Goal: Task Accomplishment & Management: Manage account settings

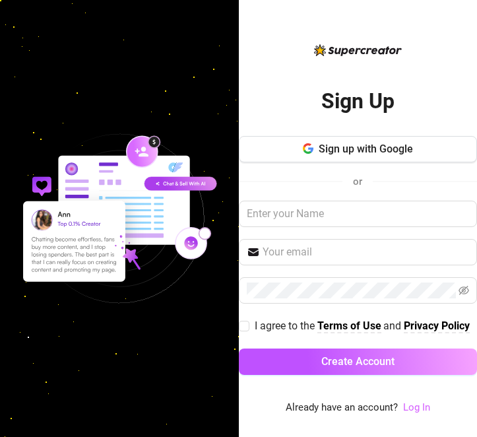
click at [412, 405] on link "Log In" at bounding box center [416, 407] width 27 height 12
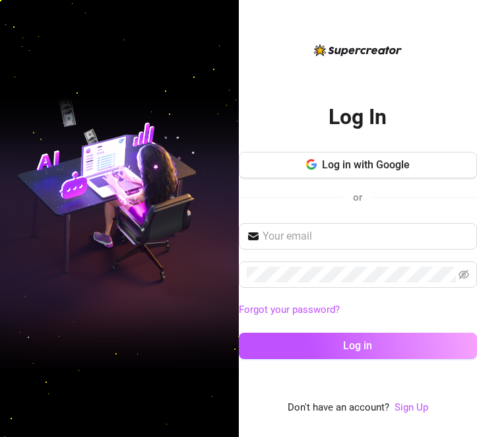
click at [321, 251] on div "Forgot your password? Log in" at bounding box center [358, 297] width 239 height 148
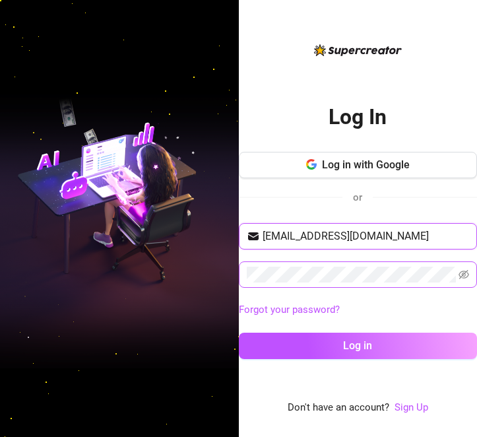
type input "[EMAIL_ADDRESS][DOMAIN_NAME]"
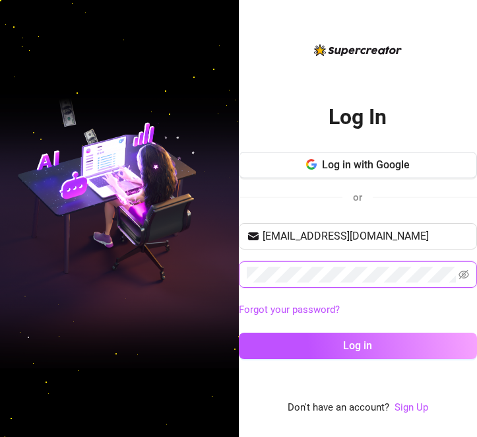
click at [358, 345] on button "Log in" at bounding box center [358, 346] width 239 height 26
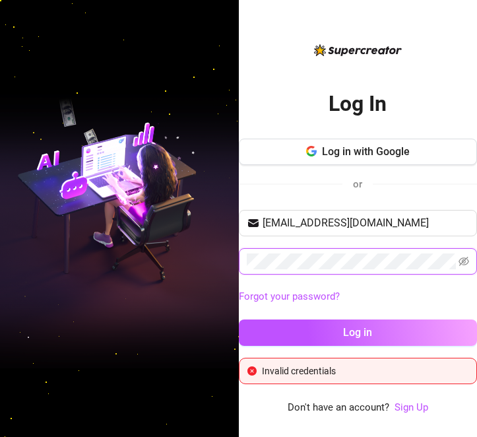
click at [358, 332] on button "Log in" at bounding box center [358, 332] width 239 height 26
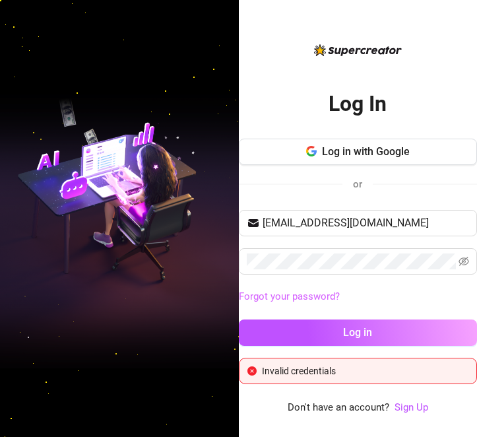
click at [309, 295] on link "Forgot your password?" at bounding box center [289, 296] width 101 height 12
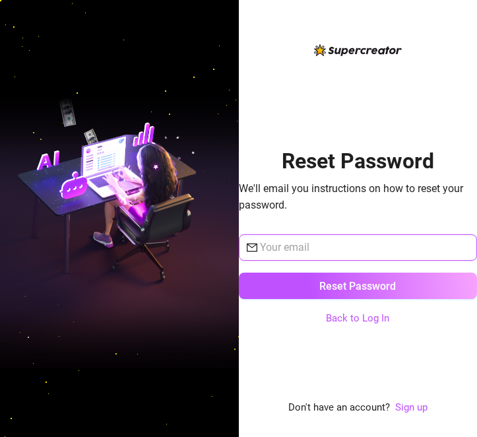
click at [331, 239] on input "text" at bounding box center [365, 247] width 210 height 16
type input "[EMAIL_ADDRESS][DOMAIN_NAME]"
click at [358, 286] on button "Reset Password" at bounding box center [358, 285] width 239 height 26
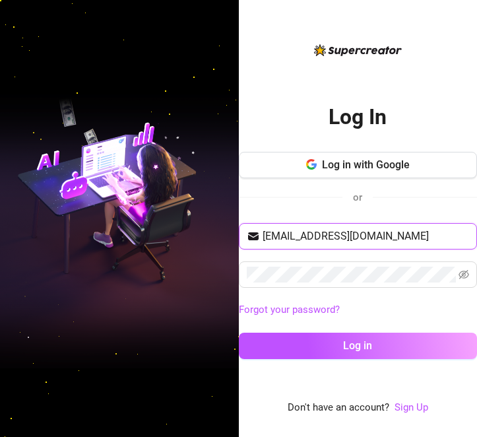
type input "[EMAIL_ADDRESS][DOMAIN_NAME]"
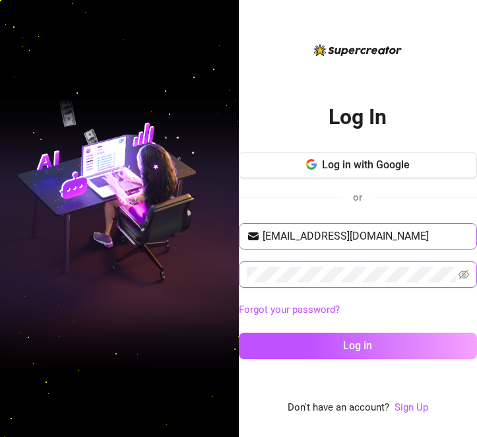
click at [358, 345] on button "Log in" at bounding box center [358, 346] width 239 height 26
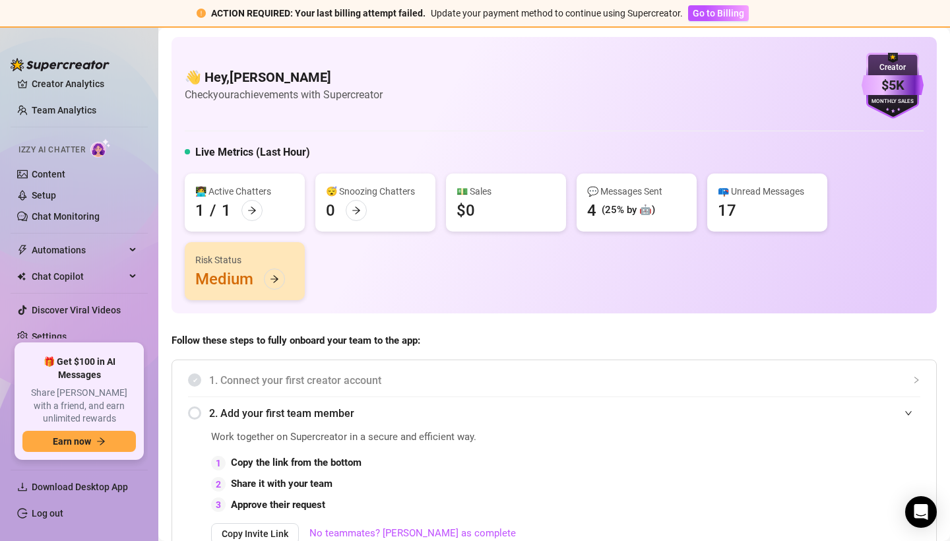
scroll to position [36, 0]
click at [53, 353] on div "🎁 Get $100 in AI Messages Share Izzy with a friend, and earn unlimited rewards …" at bounding box center [79, 400] width 137 height 125
click at [53, 338] on link "Settings" at bounding box center [49, 337] width 35 height 11
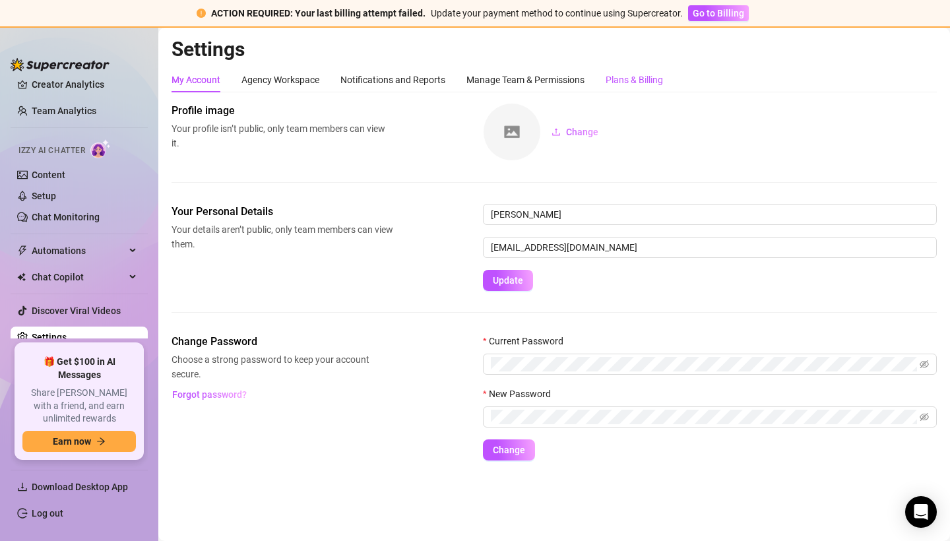
click at [476, 74] on div "Plans & Billing" at bounding box center [634, 80] width 57 height 15
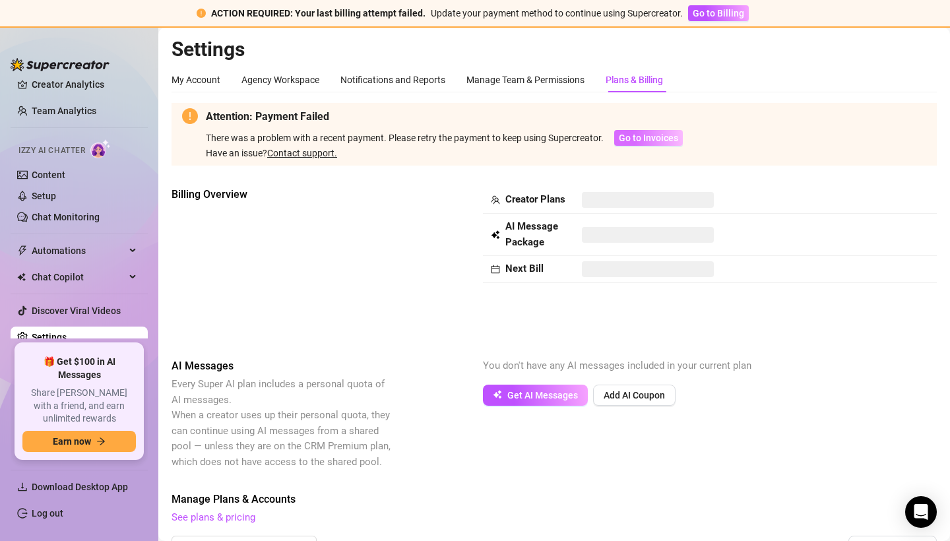
click at [476, 137] on span "Go to Invoices" at bounding box center [648, 138] width 59 height 11
click at [476, 17] on span "Go to Billing" at bounding box center [718, 13] width 51 height 11
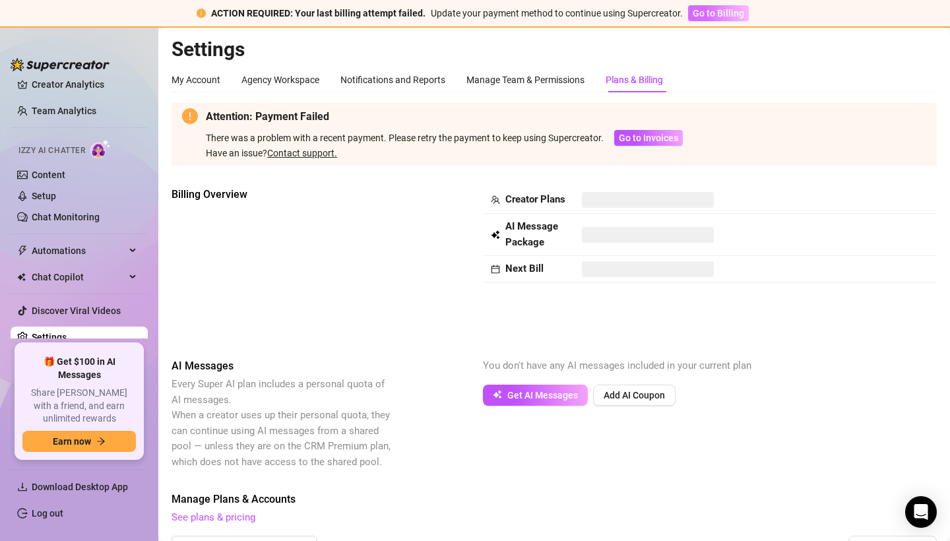
click at [476, 16] on span "Go to Billing" at bounding box center [718, 13] width 51 height 11
click at [476, 132] on button "Go to Invoices" at bounding box center [648, 138] width 69 height 16
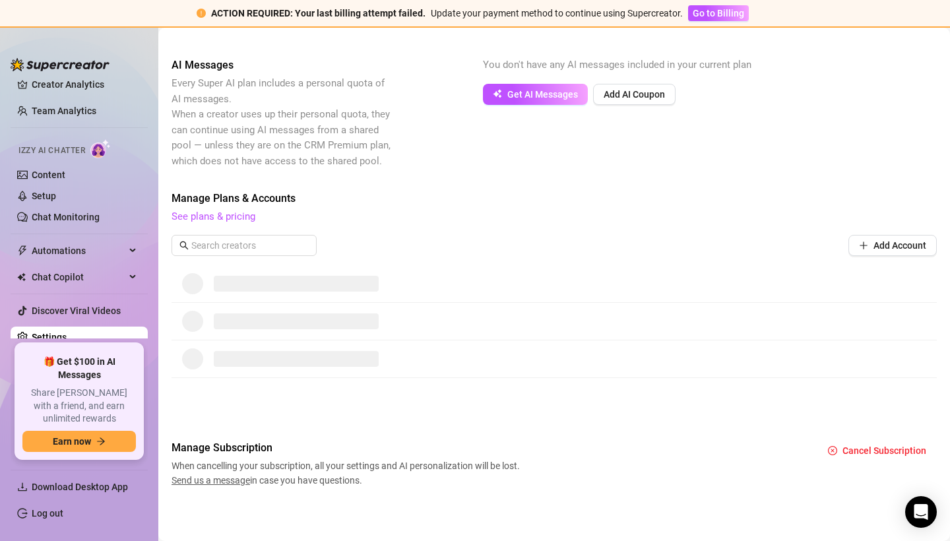
scroll to position [300, 0]
click at [476, 436] on span "Cancel Subscription" at bounding box center [885, 451] width 84 height 11
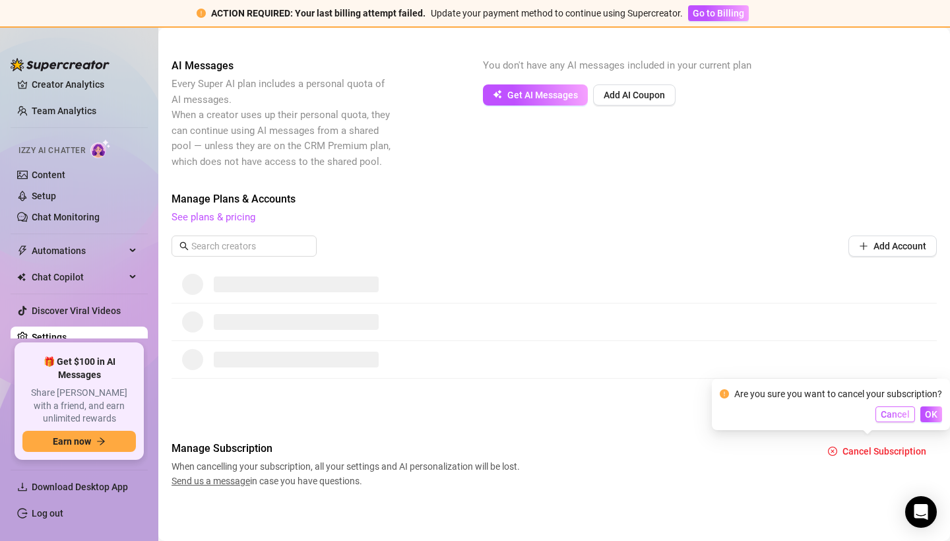
click at [476, 414] on span "Cancel" at bounding box center [895, 414] width 29 height 11
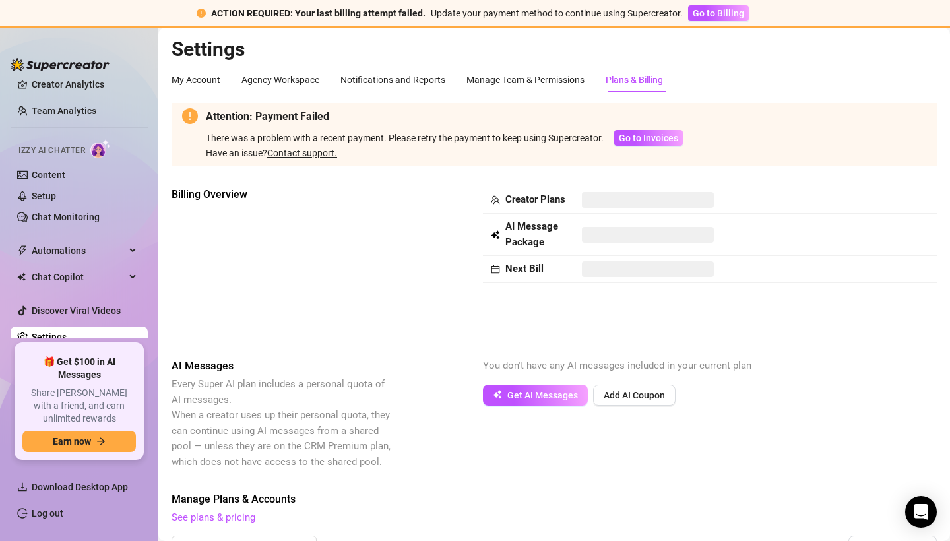
scroll to position [0, 0]
click at [476, 11] on span "Go to Billing" at bounding box center [718, 13] width 51 height 11
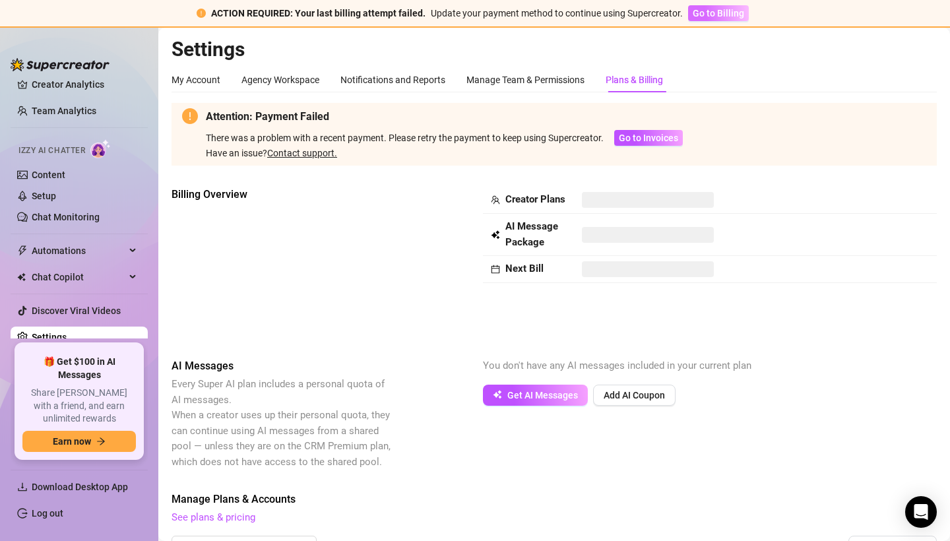
click at [476, 11] on span "Go to Billing" at bounding box center [718, 13] width 51 height 11
click at [476, 436] on icon "Open Intercom Messenger" at bounding box center [920, 511] width 17 height 17
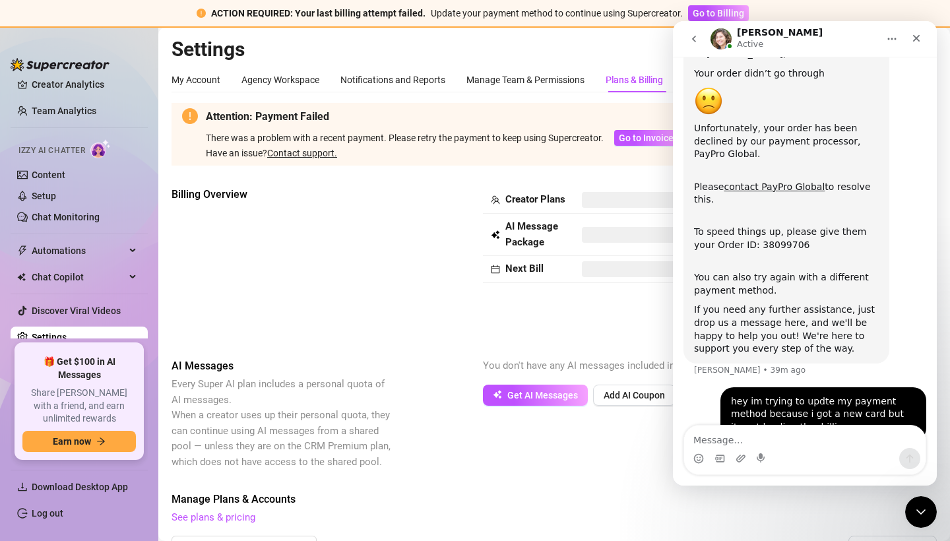
scroll to position [80, 0]
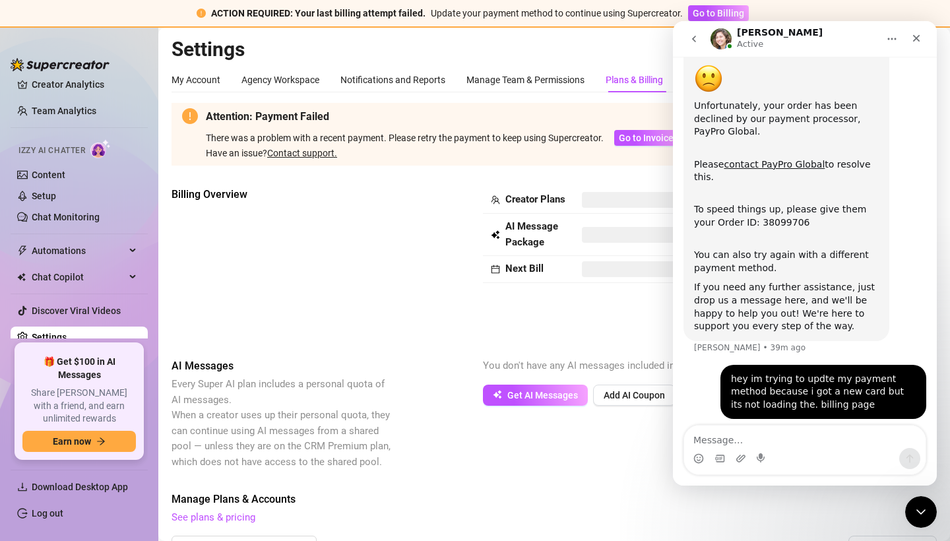
click at [476, 436] on textarea "Message…" at bounding box center [804, 437] width 241 height 22
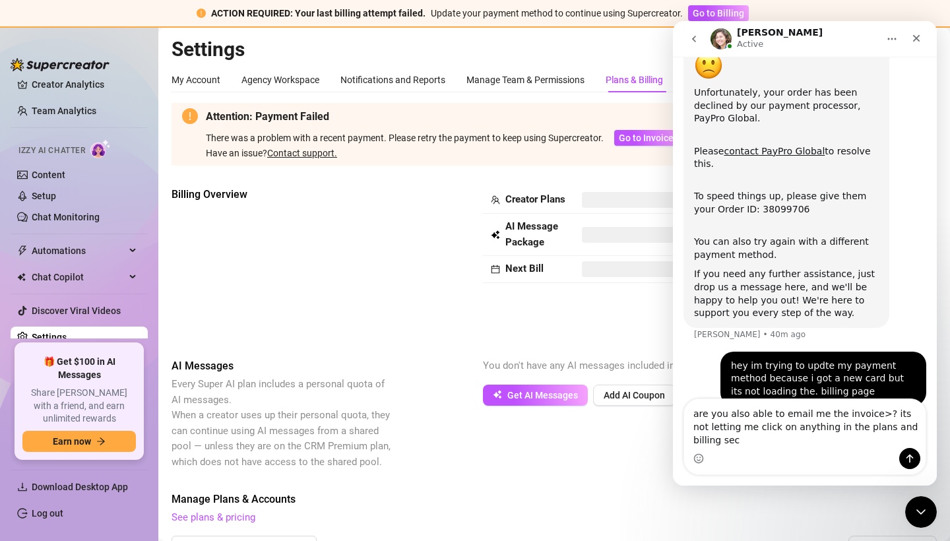
scroll to position [106, 0]
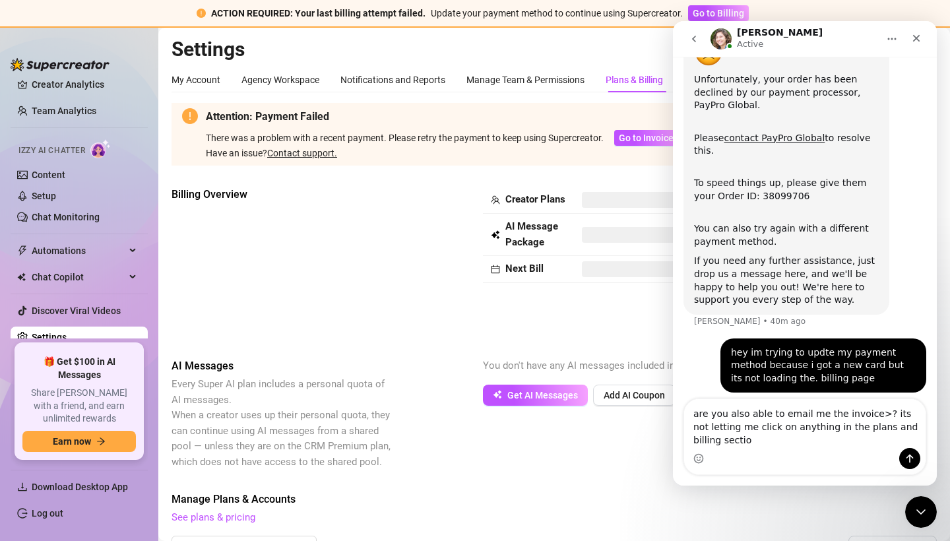
type textarea "are you also able to email me the invoice>? its not letting me click on anythin…"
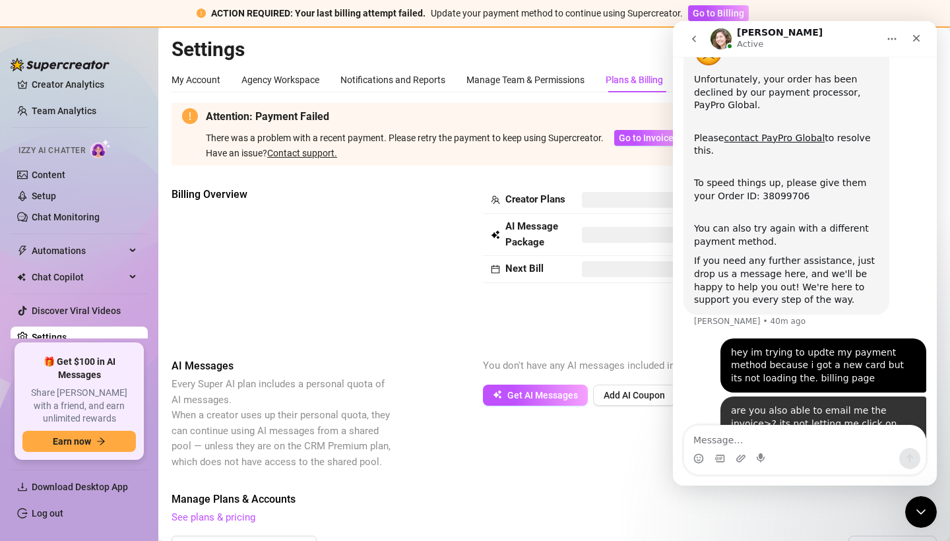
scroll to position [135, 0]
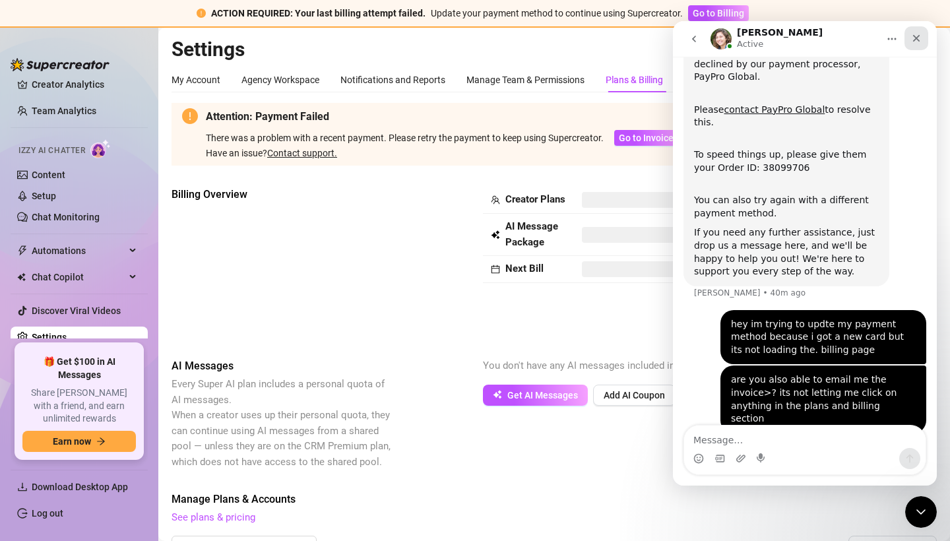
click at [476, 33] on icon "Close" at bounding box center [916, 38] width 11 height 11
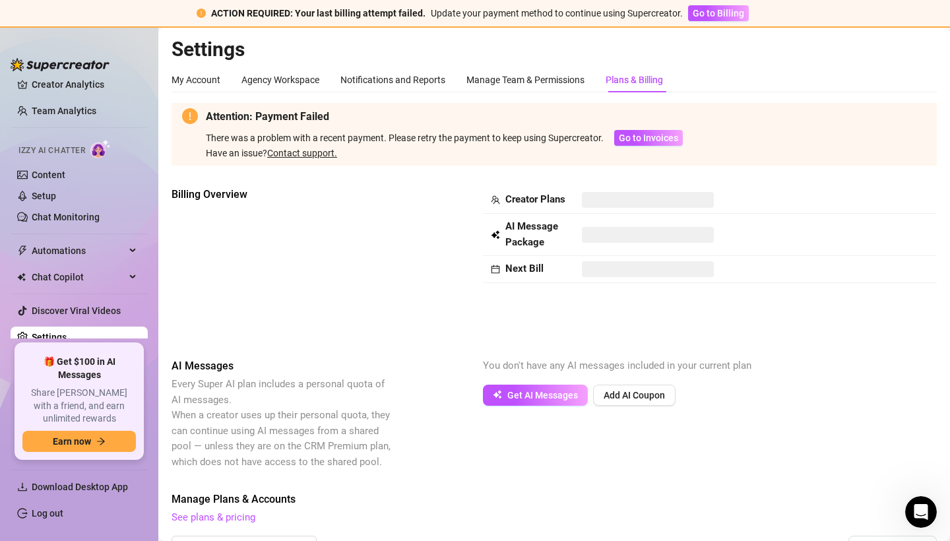
scroll to position [0, 0]
click at [476, 84] on div "Plans & Billing" at bounding box center [634, 80] width 57 height 15
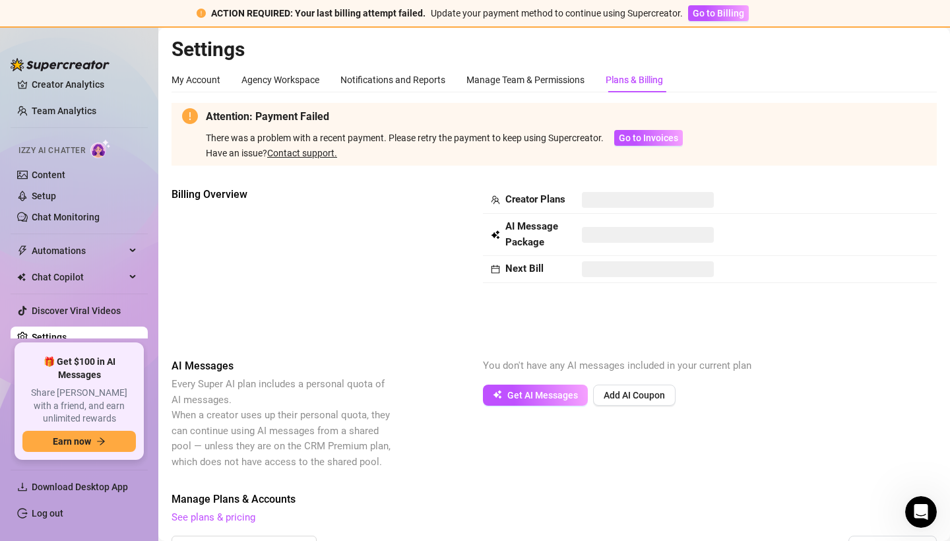
click at [476, 93] on div "My Account Agency Workspace Notifications and Reports Manage Team & Permissions…" at bounding box center [554, 427] width 765 height 721
click at [476, 136] on span "Go to Invoices" at bounding box center [648, 138] width 59 height 11
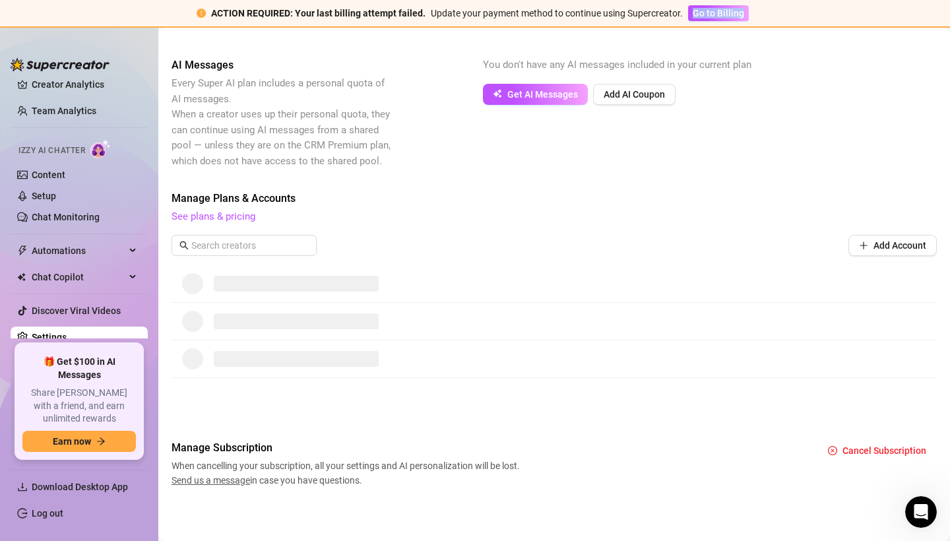
scroll to position [300, 0]
click at [59, 307] on link "Discover Viral Videos" at bounding box center [76, 310] width 89 height 11
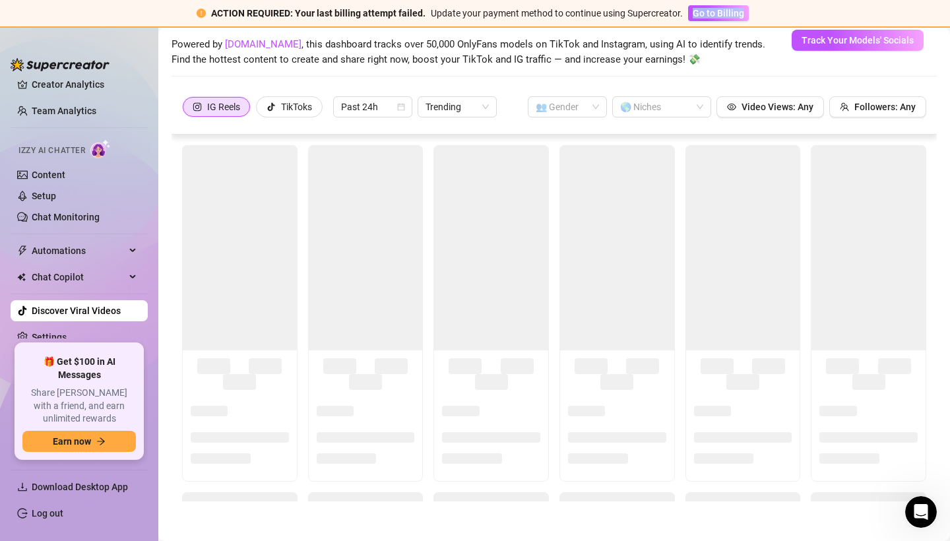
scroll to position [57, 0]
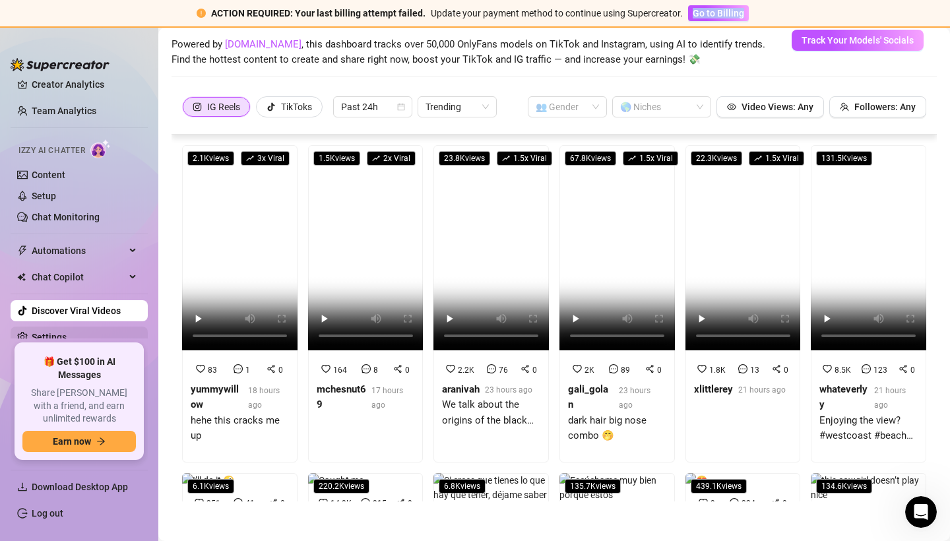
click at [50, 336] on link "Settings" at bounding box center [49, 337] width 35 height 11
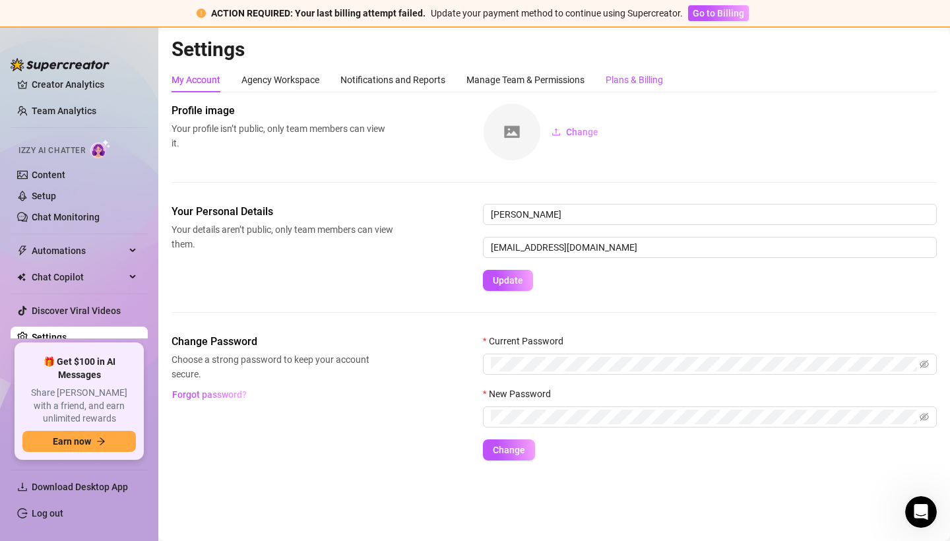
click at [476, 83] on div "Plans & Billing" at bounding box center [634, 80] width 57 height 15
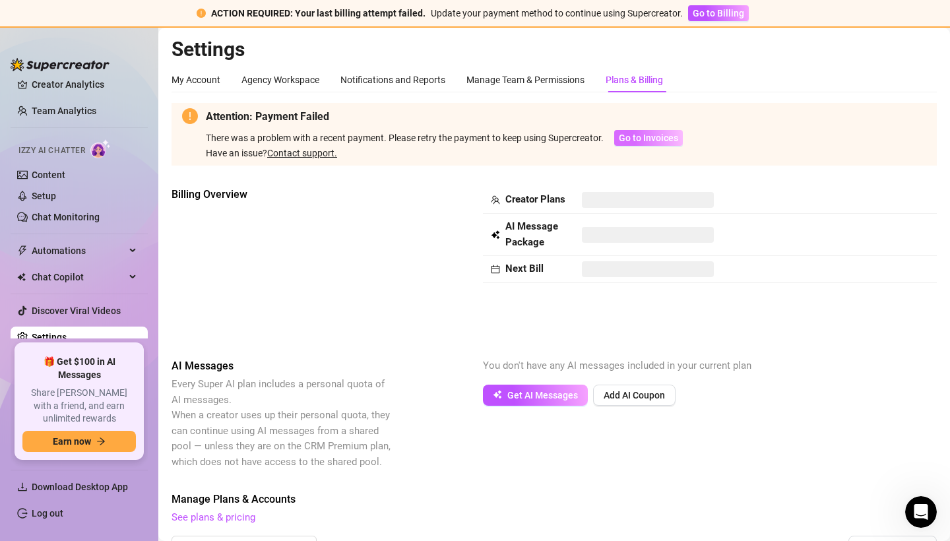
click at [476, 135] on span "Go to Invoices" at bounding box center [648, 138] width 59 height 11
click at [476, 84] on div "My Account Agency Workspace Notifications and Reports Manage Team & Permissions…" at bounding box center [554, 79] width 765 height 25
click at [69, 316] on link "Discover Viral Videos" at bounding box center [76, 310] width 89 height 11
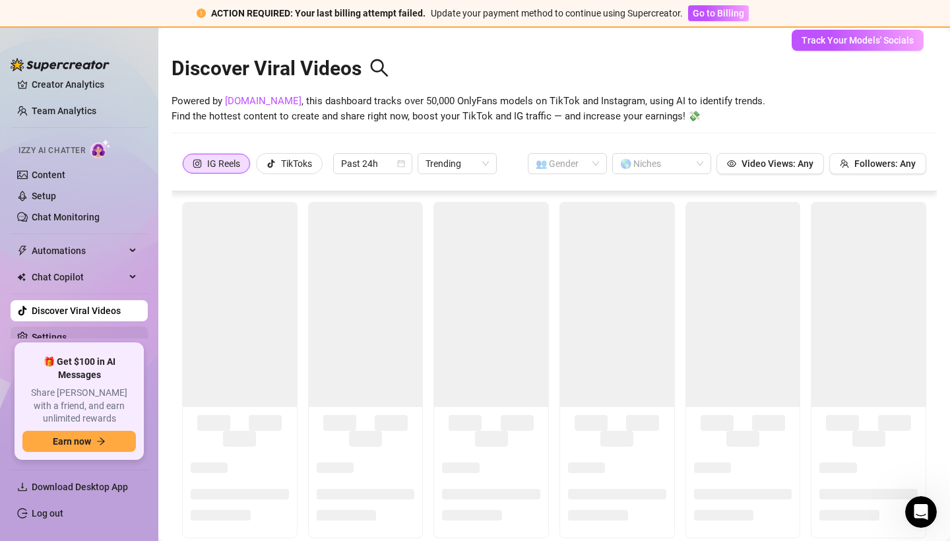
click at [67, 342] on link "Settings" at bounding box center [49, 337] width 35 height 11
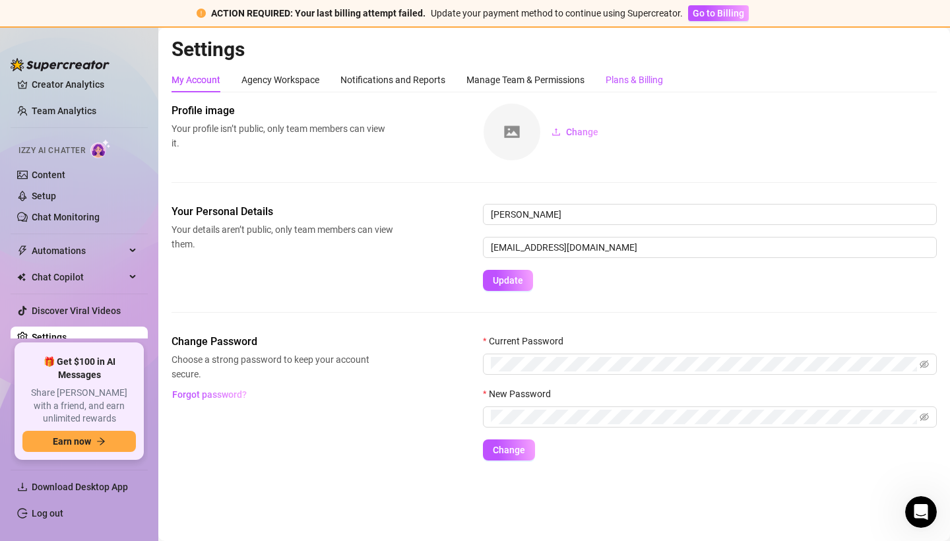
click at [476, 80] on div "Plans & Billing" at bounding box center [634, 80] width 57 height 15
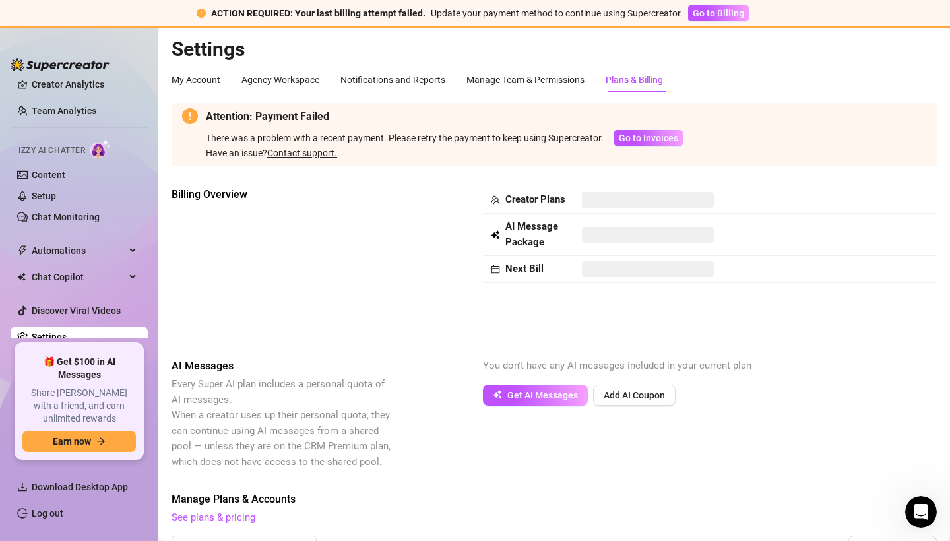
click at [319, 158] on link "Contact support." at bounding box center [302, 153] width 70 height 11
click at [476, 147] on div "Have an issue? Contact support." at bounding box center [444, 153] width 477 height 15
click at [476, 136] on span "Go to Invoices" at bounding box center [648, 138] width 59 height 11
click at [476, 436] on div "Open Intercom Messenger" at bounding box center [919, 510] width 44 height 44
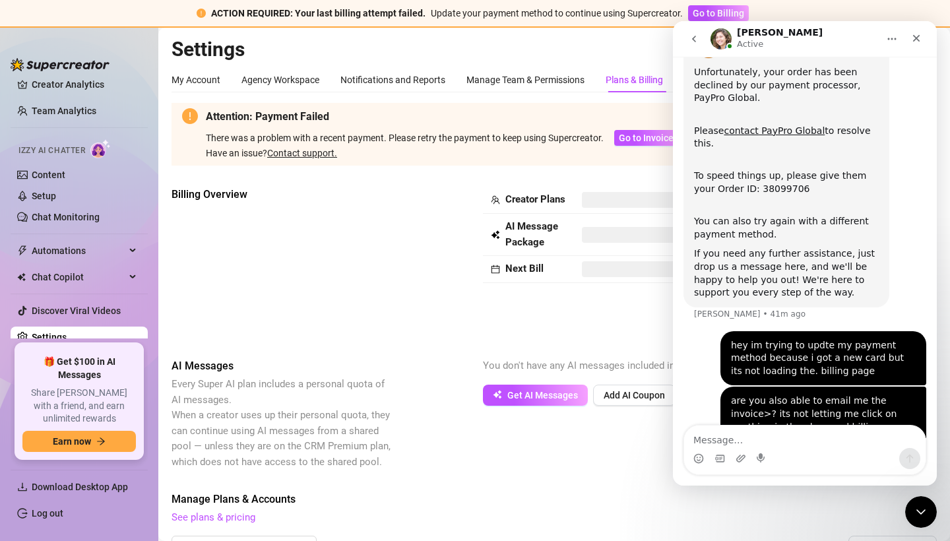
scroll to position [135, 0]
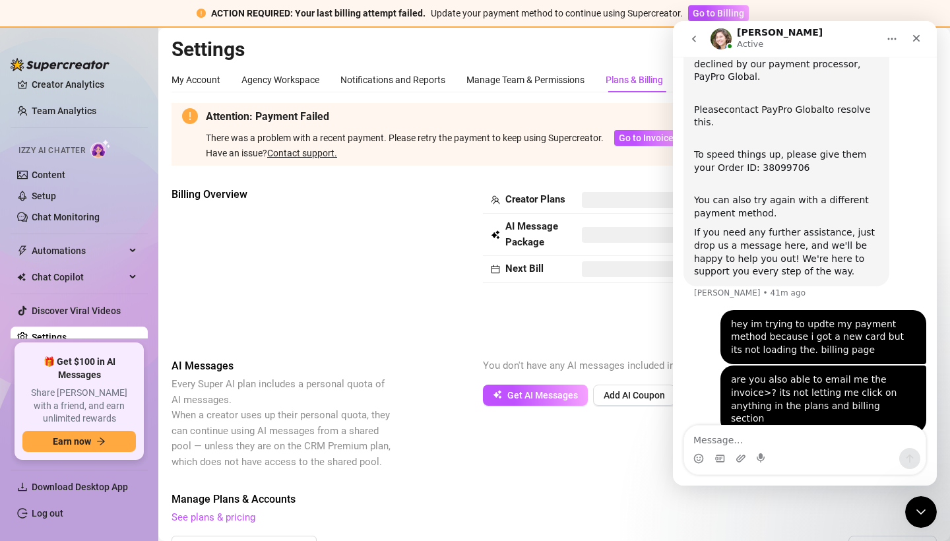
click at [476, 107] on link "contact PayPro Global" at bounding box center [774, 109] width 101 height 11
click at [314, 239] on div "Billing Overview" at bounding box center [283, 262] width 222 height 150
click at [476, 146] on div "Have an issue? Contact support." at bounding box center [444, 153] width 477 height 15
click at [476, 145] on button "Go to Invoices" at bounding box center [648, 138] width 69 height 16
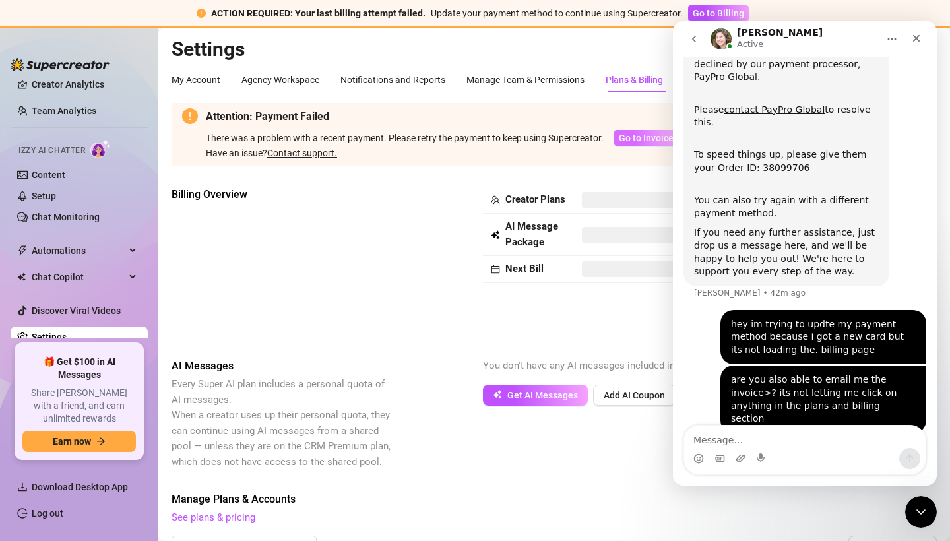
click at [476, 145] on button "Go to Invoices" at bounding box center [648, 138] width 69 height 16
drag, startPoint x: 920, startPoint y: 33, endPoint x: 1593, endPoint y: 51, distance: 673.2
click at [476, 33] on icon "Close" at bounding box center [916, 38] width 11 height 11
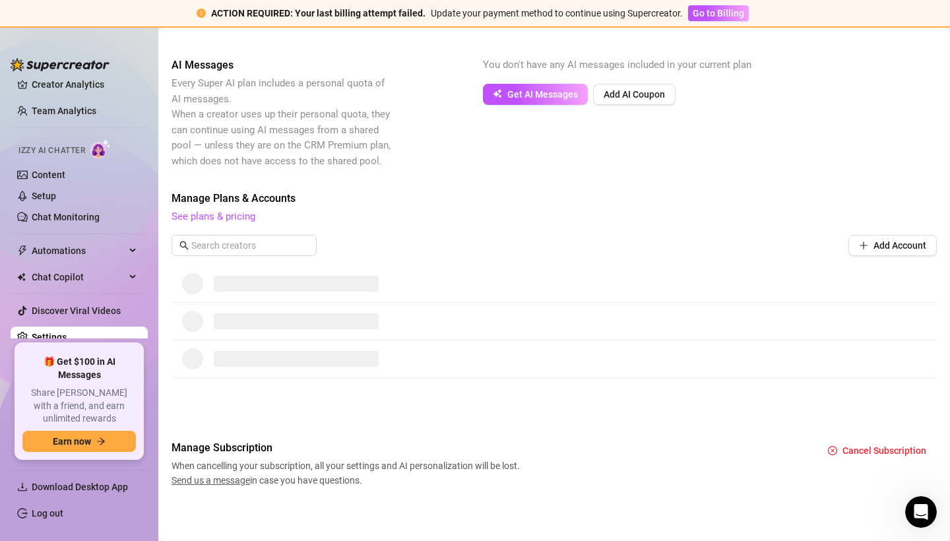
scroll to position [300, 0]
click at [67, 276] on span "Chat Copilot" at bounding box center [79, 277] width 94 height 21
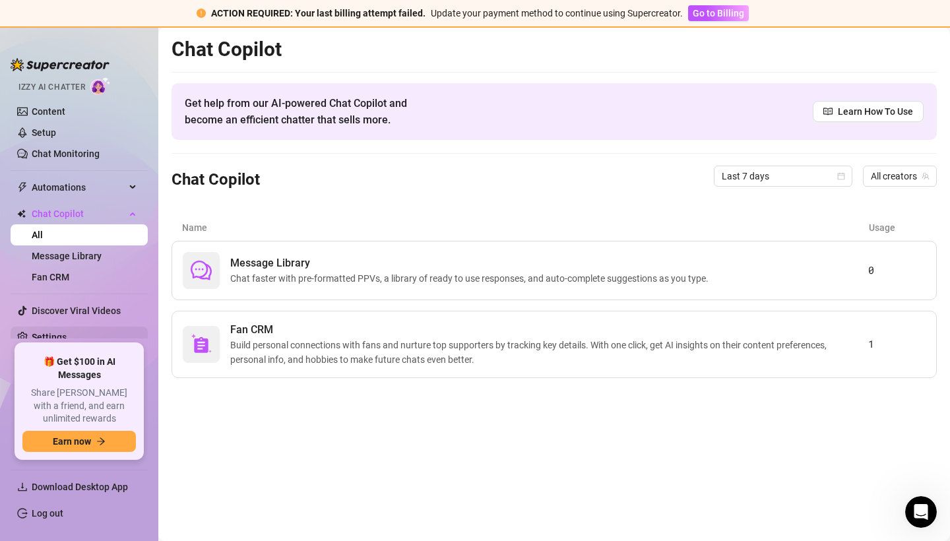
click at [51, 334] on link "Settings" at bounding box center [49, 337] width 35 height 11
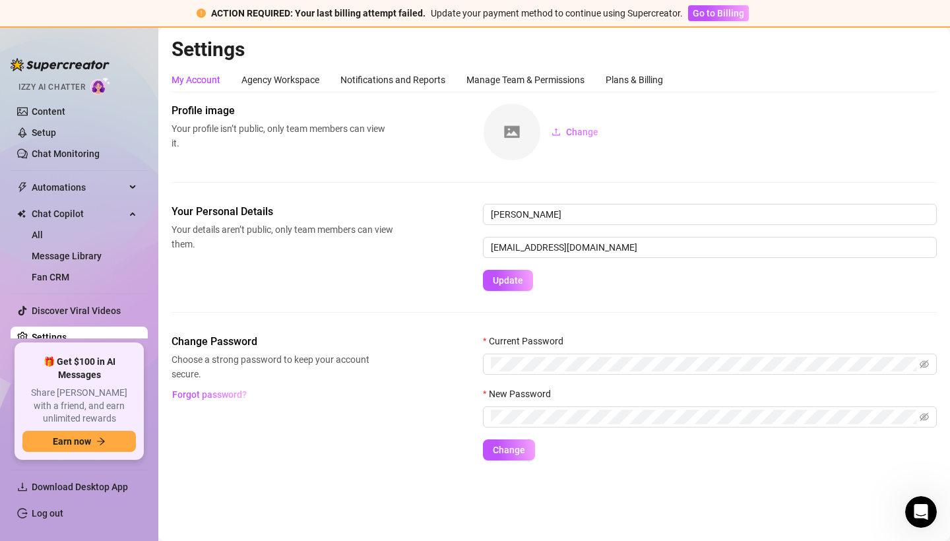
click at [51, 334] on link "Settings" at bounding box center [49, 337] width 35 height 11
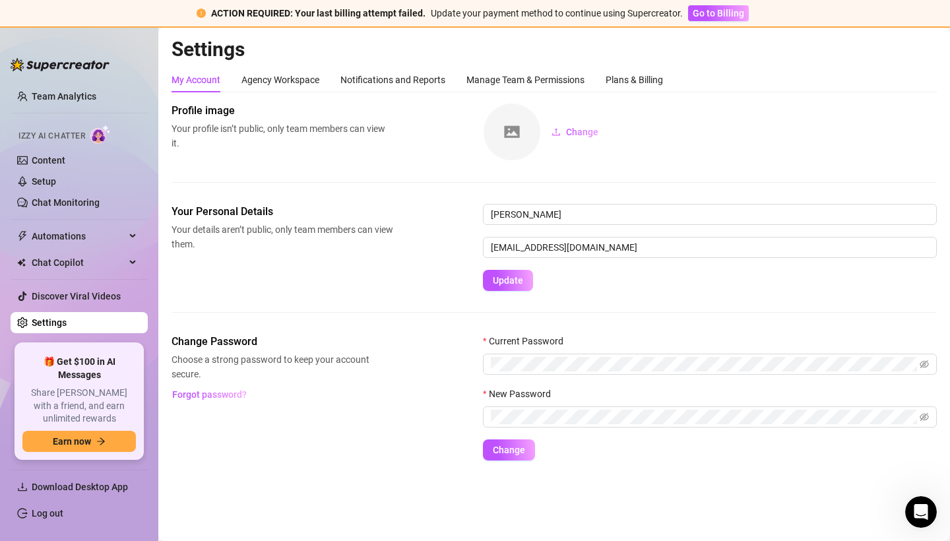
scroll to position [36, 0]
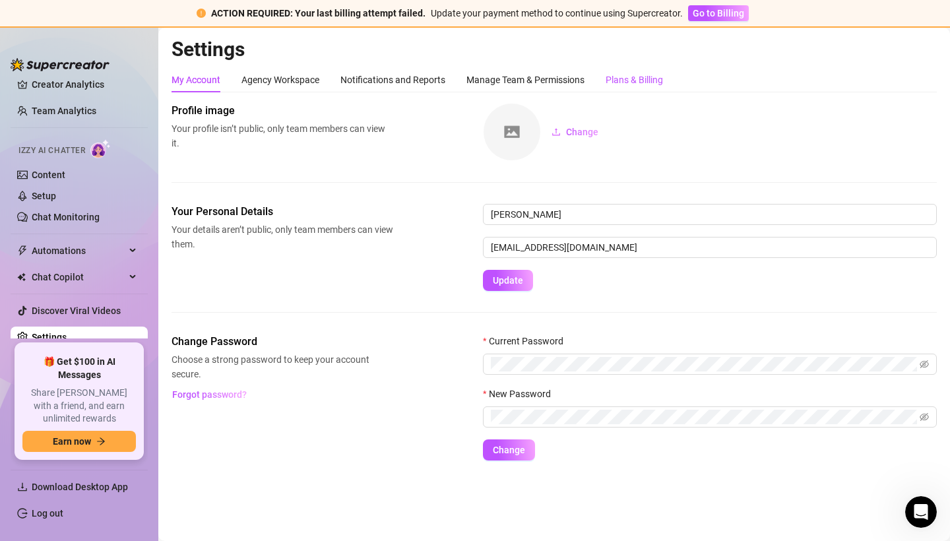
click at [476, 82] on div "Plans & Billing" at bounding box center [634, 80] width 57 height 15
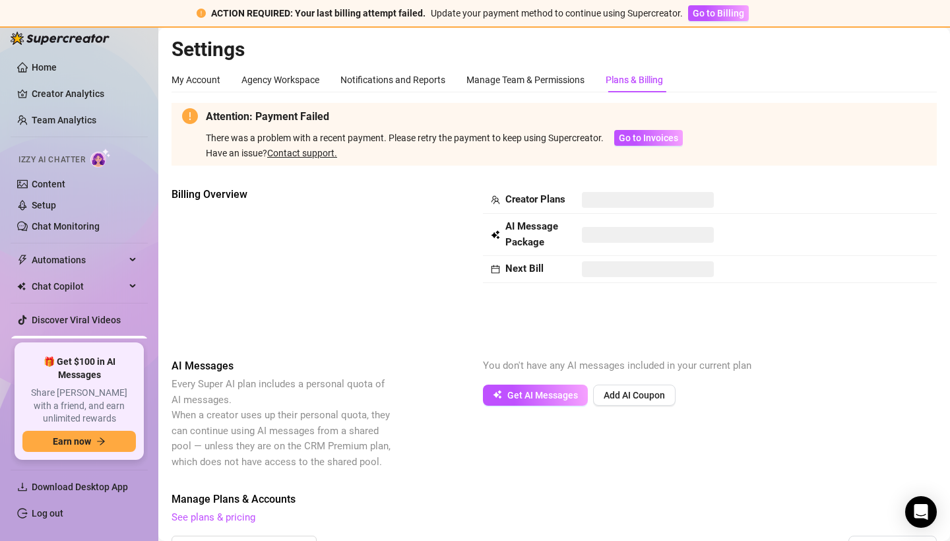
click at [544, 63] on div "Settings My Account Agency Workspace Notifications and Reports Manage Team & Pe…" at bounding box center [554, 420] width 765 height 767
click at [654, 131] on button "Go to Invoices" at bounding box center [648, 138] width 69 height 16
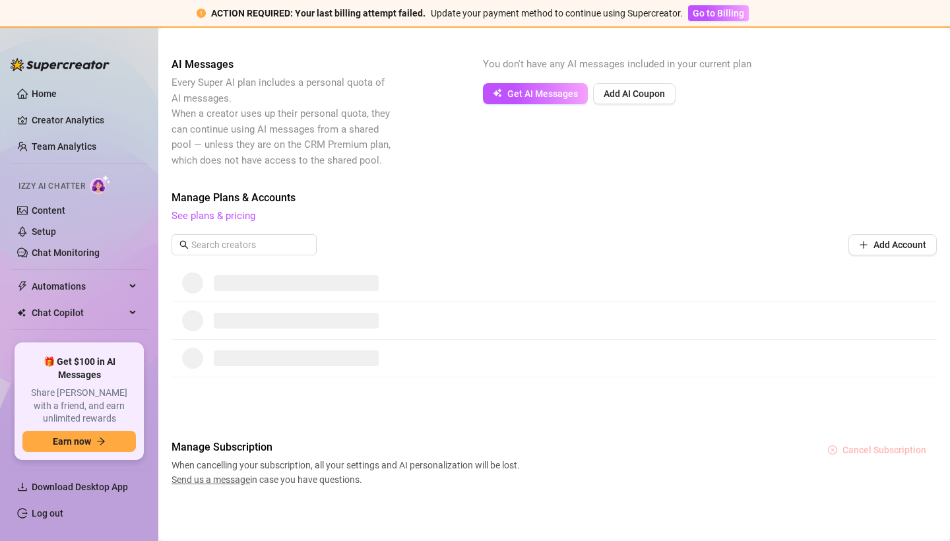
scroll to position [300, 0]
click at [877, 452] on span "Cancel Subscription" at bounding box center [885, 451] width 84 height 11
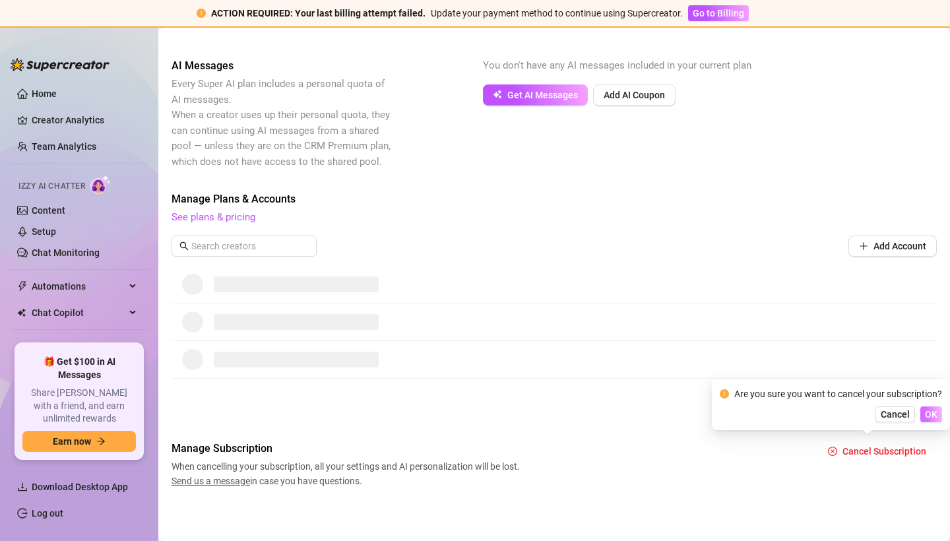
click at [936, 414] on span "OK" at bounding box center [931, 414] width 13 height 11
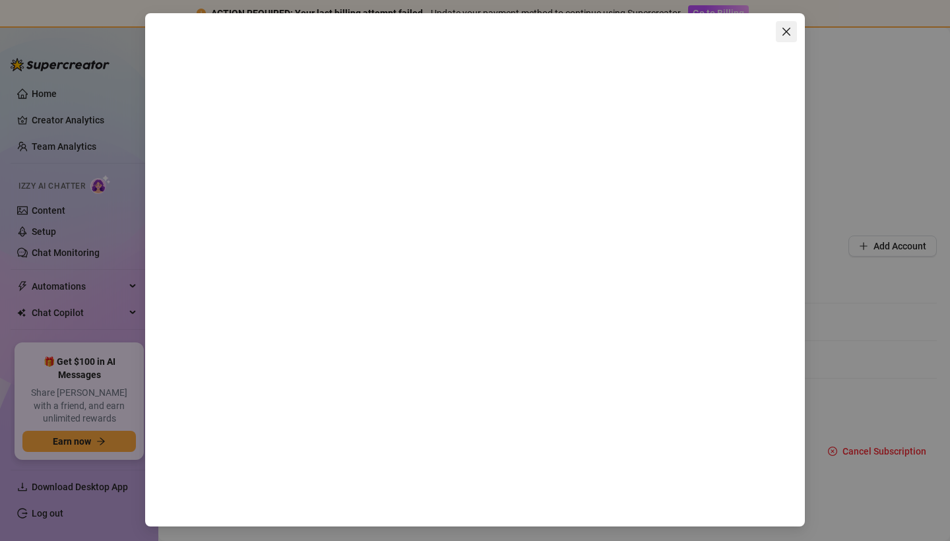
click at [786, 31] on icon "close" at bounding box center [786, 31] width 11 height 11
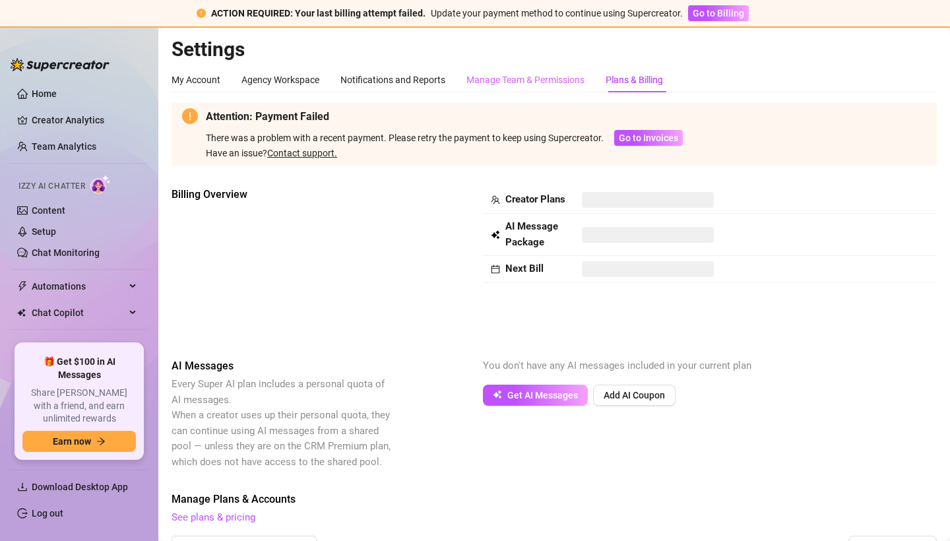
scroll to position [0, 0]
click at [504, 85] on div "Manage Team & Permissions" at bounding box center [525, 80] width 118 height 15
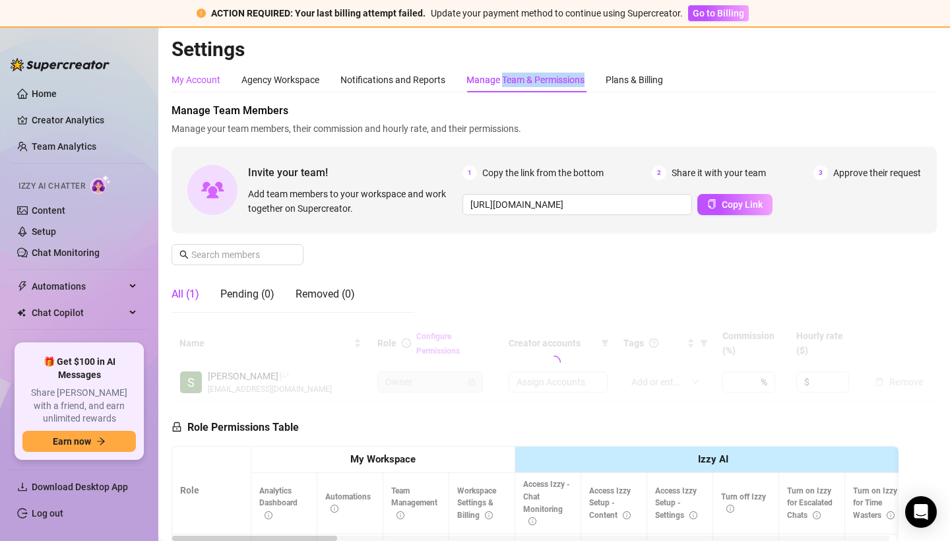
click at [204, 82] on div "My Account" at bounding box center [196, 80] width 49 height 15
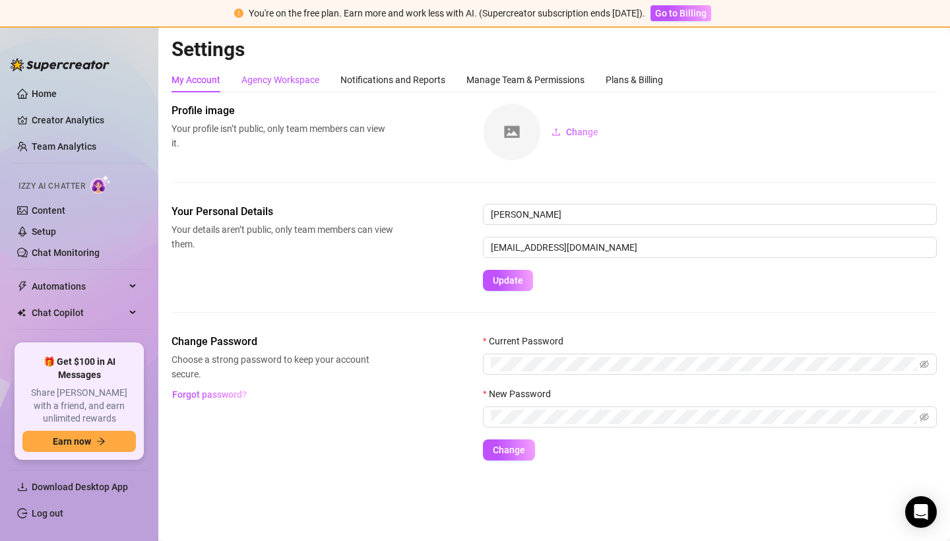
click at [285, 86] on div "Agency Workspace" at bounding box center [280, 80] width 78 height 15
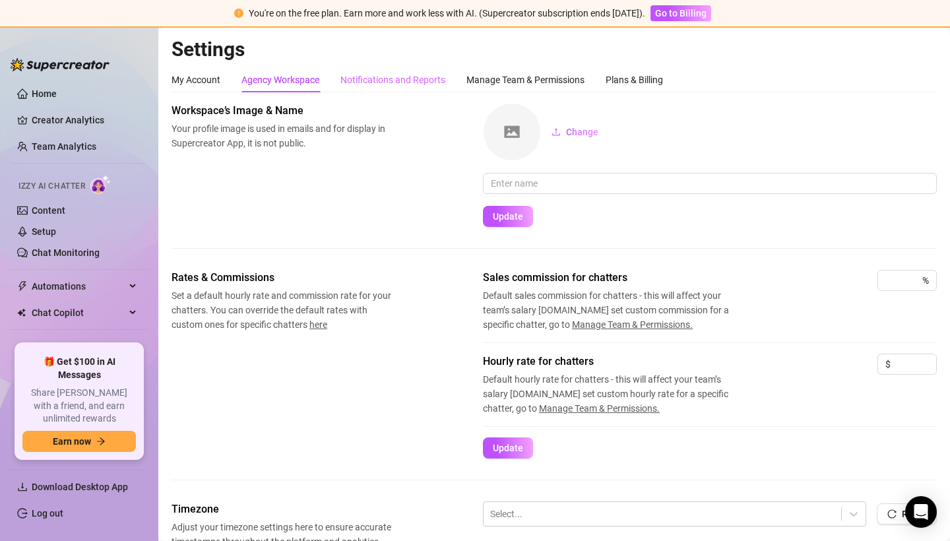
click at [389, 72] on div "Notifications and Reports" at bounding box center [392, 79] width 105 height 25
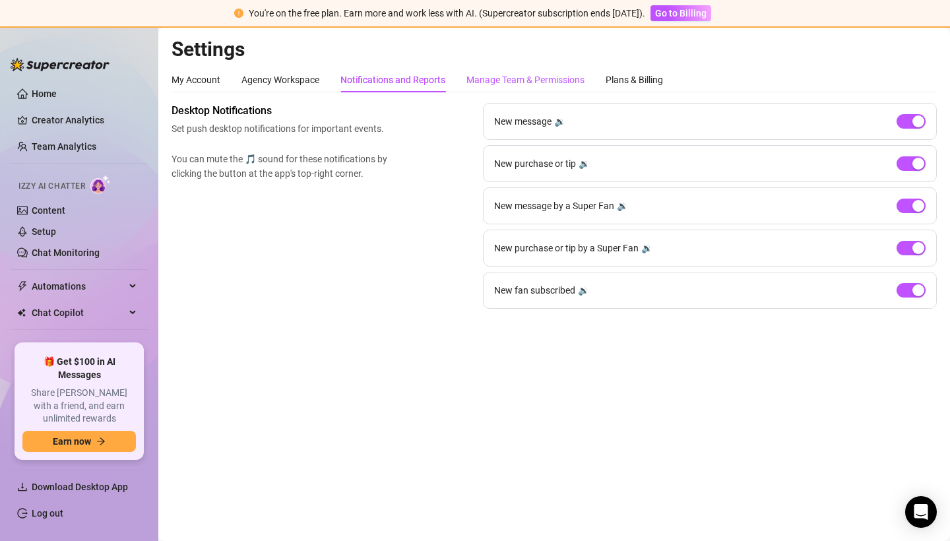
click at [542, 82] on div "Manage Team & Permissions" at bounding box center [525, 80] width 118 height 15
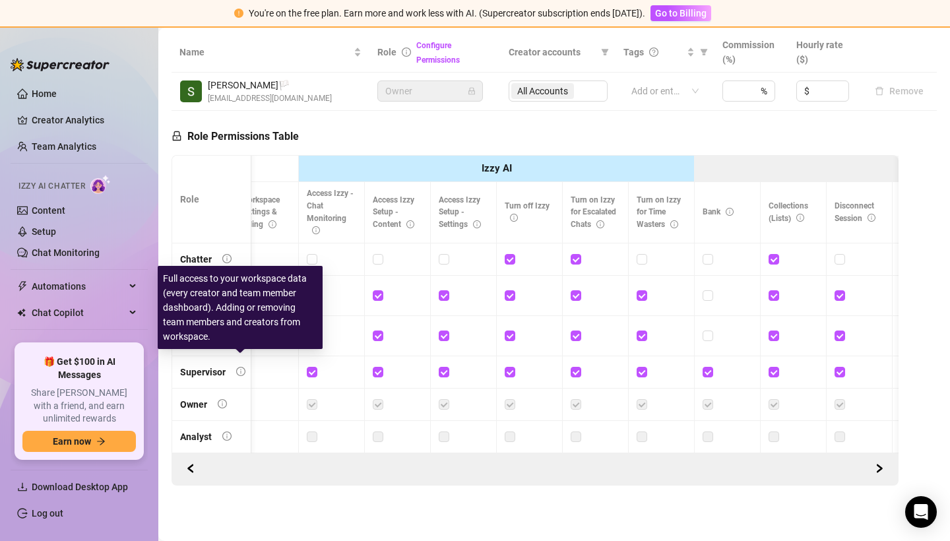
click at [243, 367] on icon "info-circle" at bounding box center [240, 371] width 9 height 9
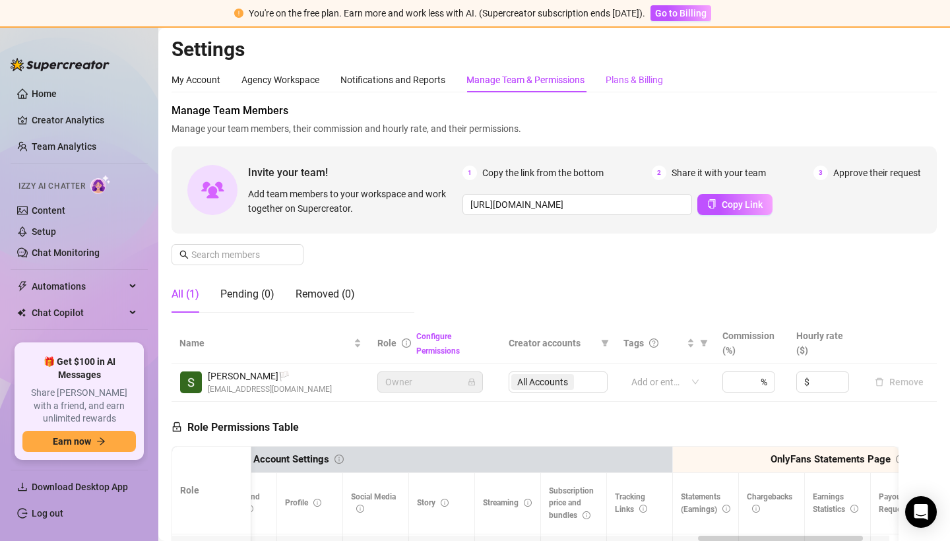
click at [641, 81] on div "Plans & Billing" at bounding box center [634, 80] width 57 height 15
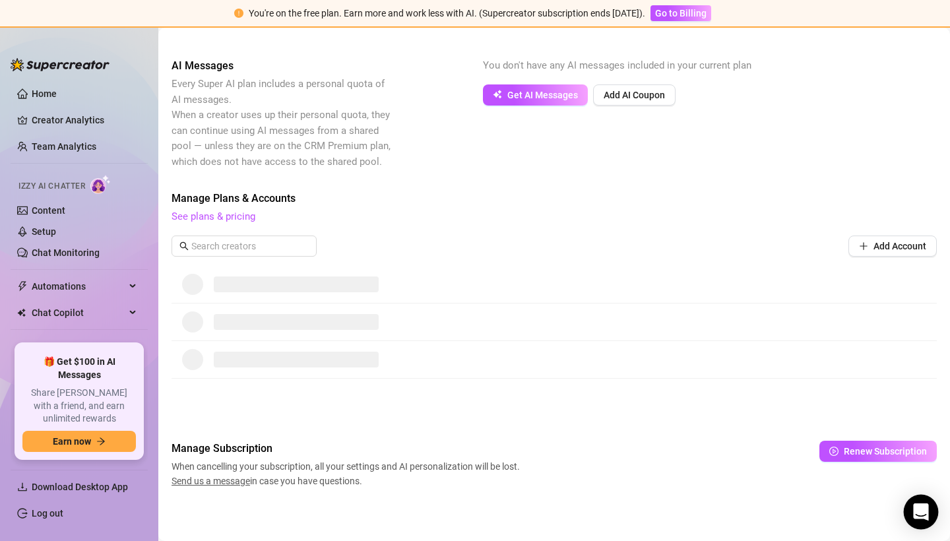
click at [913, 516] on div "Open Intercom Messenger" at bounding box center [921, 512] width 35 height 35
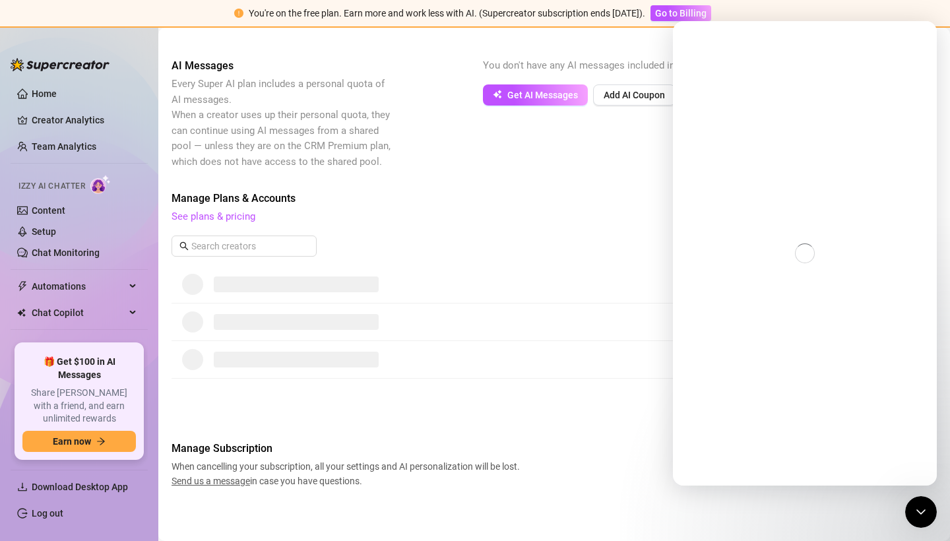
click at [540, 181] on div "Billing Overview Creator Plans AI Message Package Next Bill AI Messages Every S…" at bounding box center [554, 188] width 765 height 602
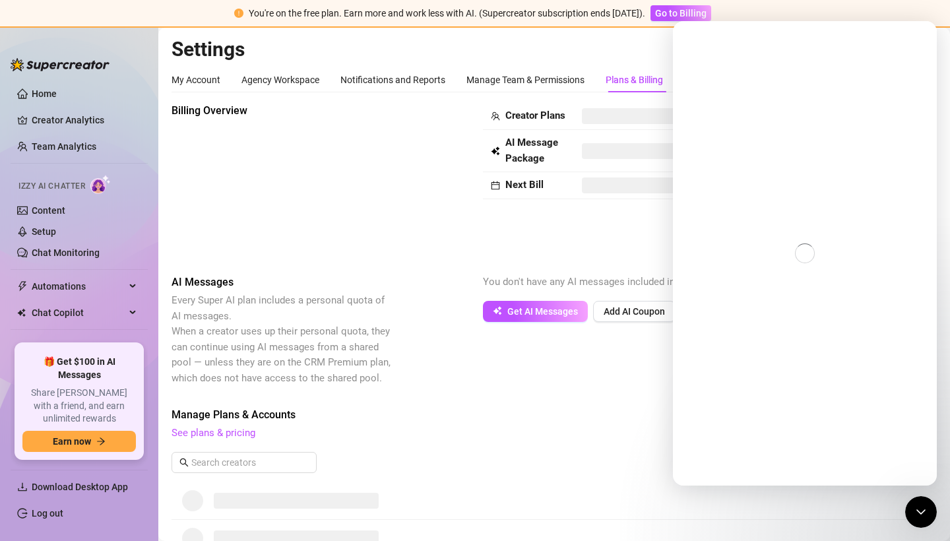
click at [439, 227] on div "Billing Overview Creator Plans AI Message Package Next Bill" at bounding box center [554, 178] width 765 height 150
click at [364, 189] on div "Billing Overview" at bounding box center [283, 178] width 222 height 150
click at [907, 509] on div "Close Intercom Messenger" at bounding box center [919, 510] width 32 height 32
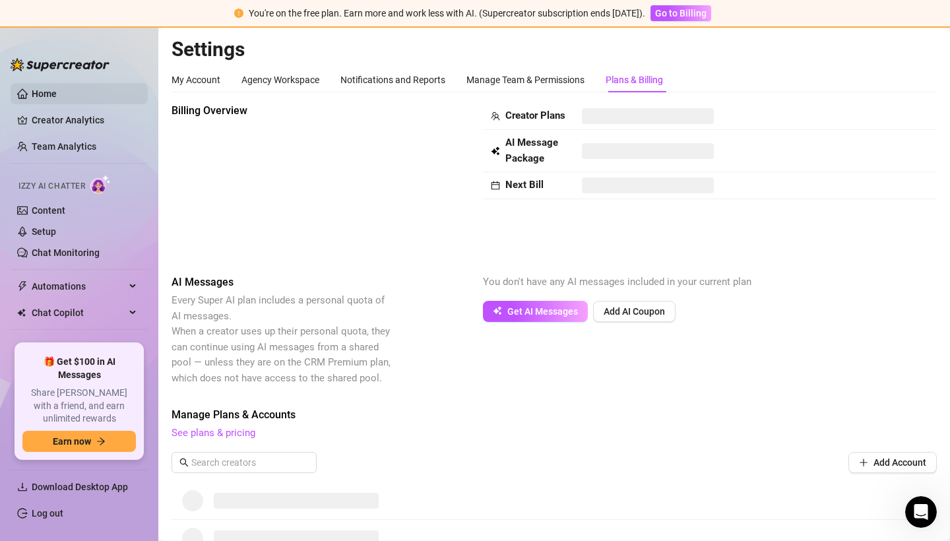
click at [48, 93] on link "Home" at bounding box center [44, 93] width 25 height 11
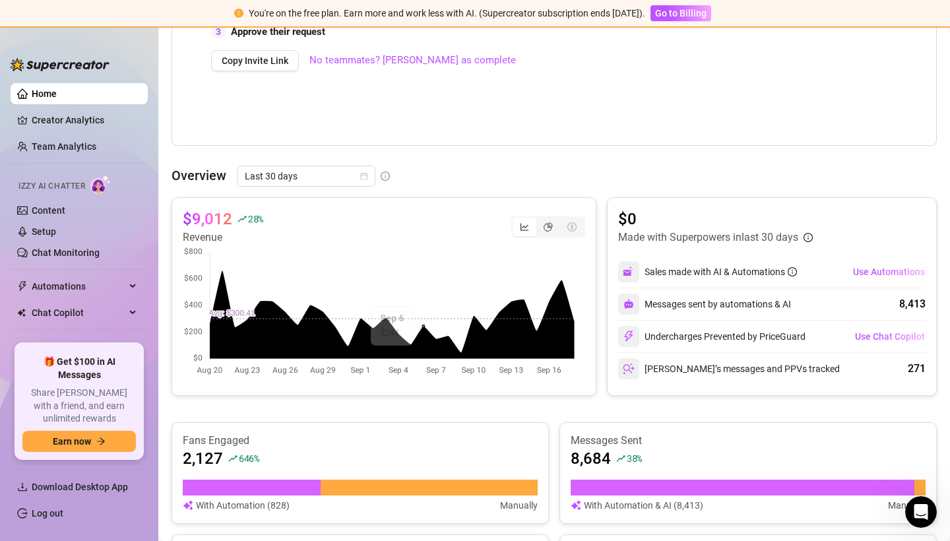
click at [419, 302] on canvas at bounding box center [379, 311] width 393 height 132
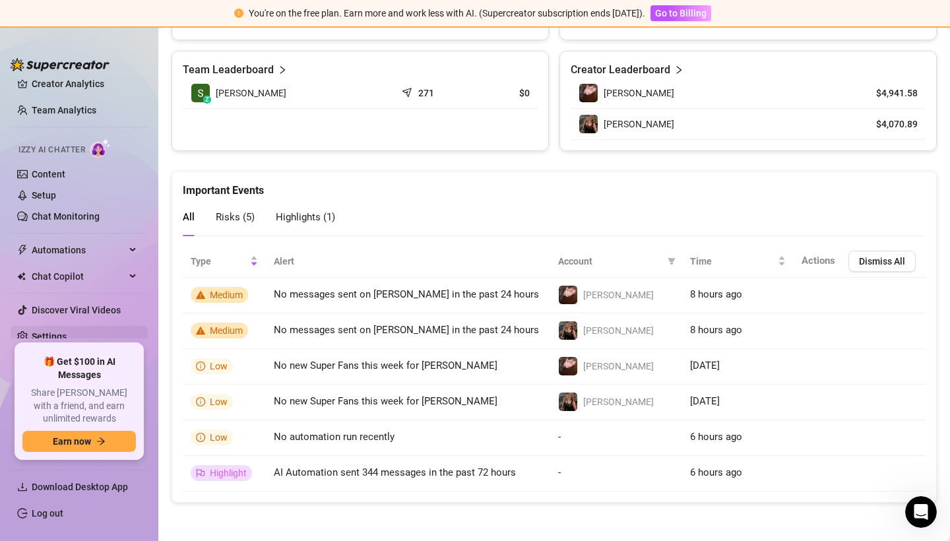
scroll to position [36, 0]
click at [48, 340] on link "Settings" at bounding box center [49, 337] width 35 height 11
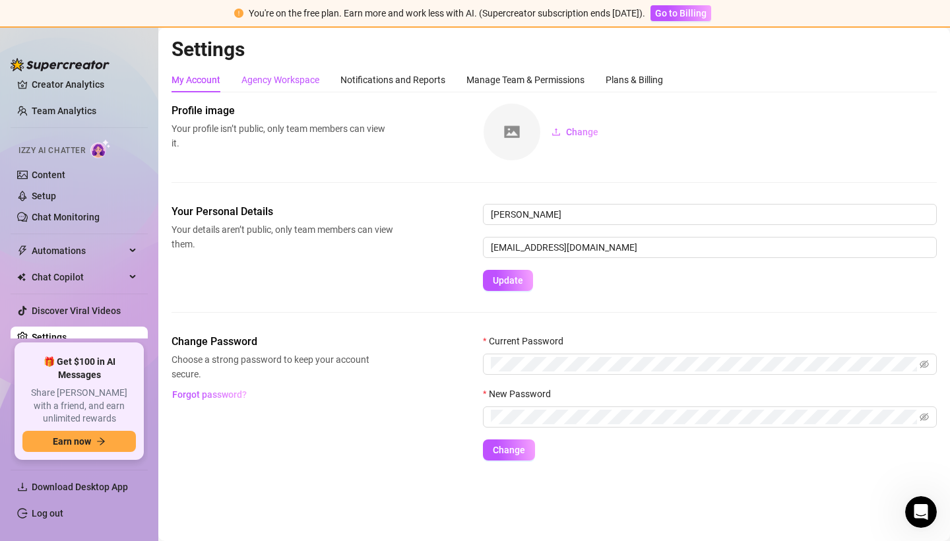
click at [275, 80] on div "Agency Workspace" at bounding box center [280, 80] width 78 height 15
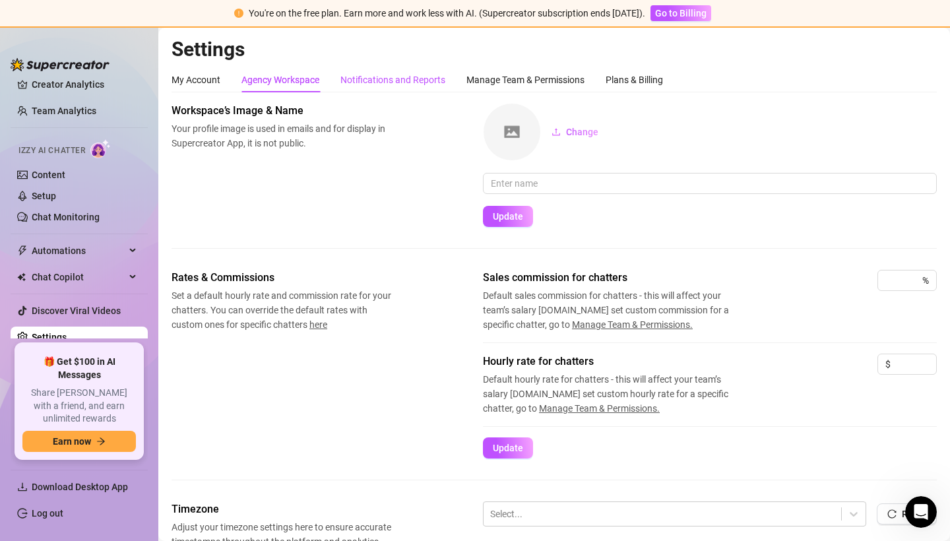
click at [392, 85] on div "Notifications and Reports" at bounding box center [392, 80] width 105 height 15
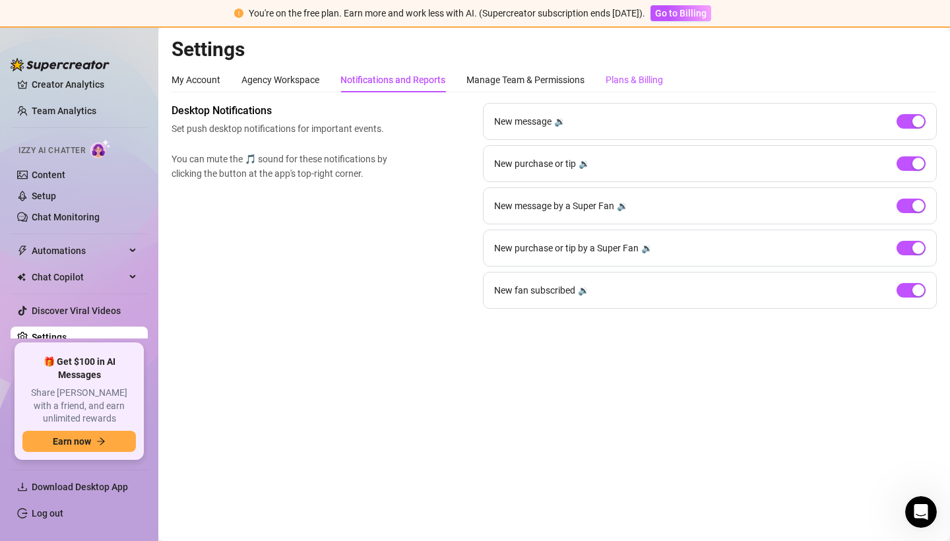
click at [643, 78] on div "Plans & Billing" at bounding box center [634, 80] width 57 height 15
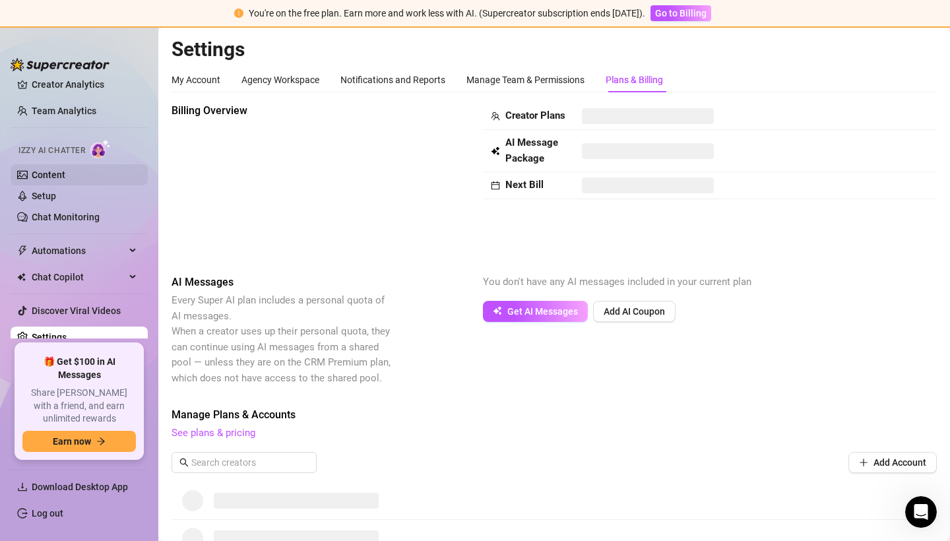
click at [65, 173] on link "Content" at bounding box center [49, 175] width 34 height 11
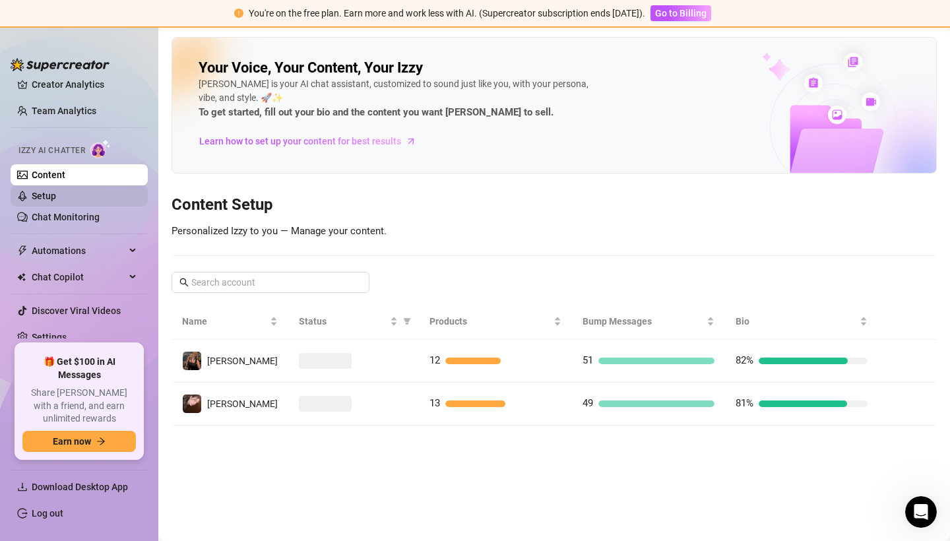
click at [56, 197] on link "Setup" at bounding box center [44, 196] width 24 height 11
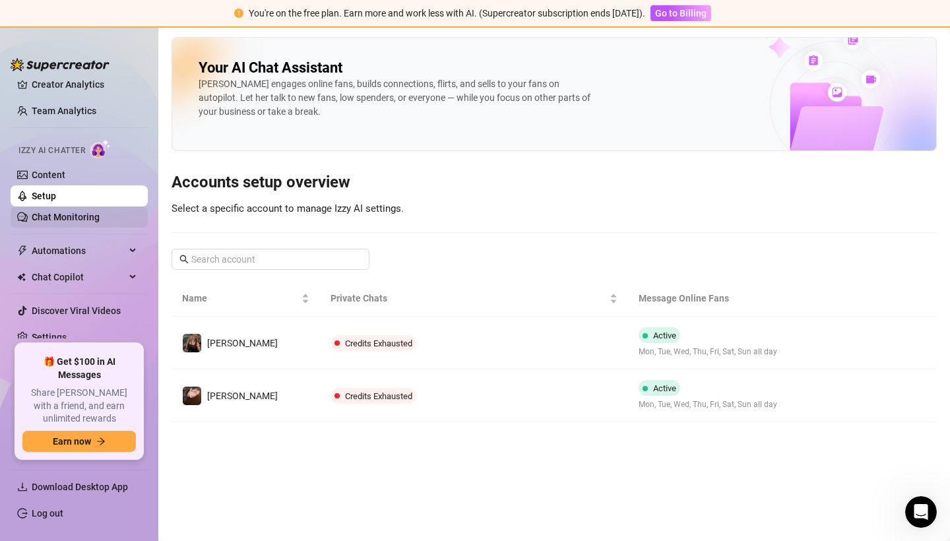
click at [100, 222] on link "Chat Monitoring" at bounding box center [66, 217] width 68 height 11
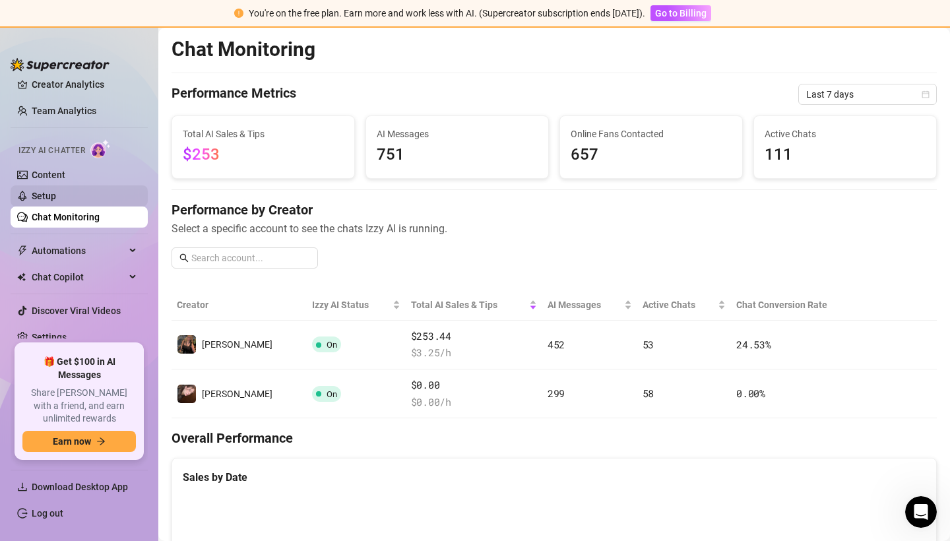
click at [56, 201] on link "Setup" at bounding box center [44, 196] width 24 height 11
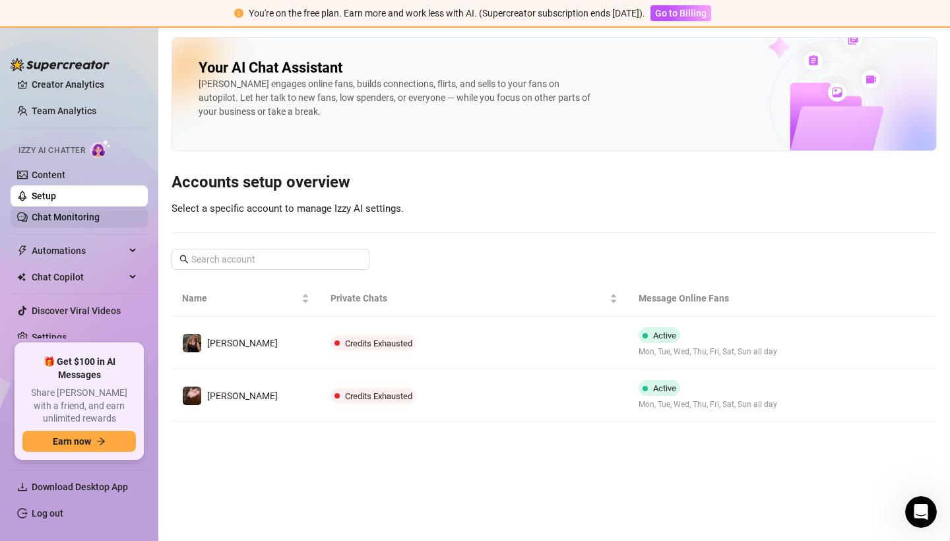
click at [64, 214] on link "Chat Monitoring" at bounding box center [66, 217] width 68 height 11
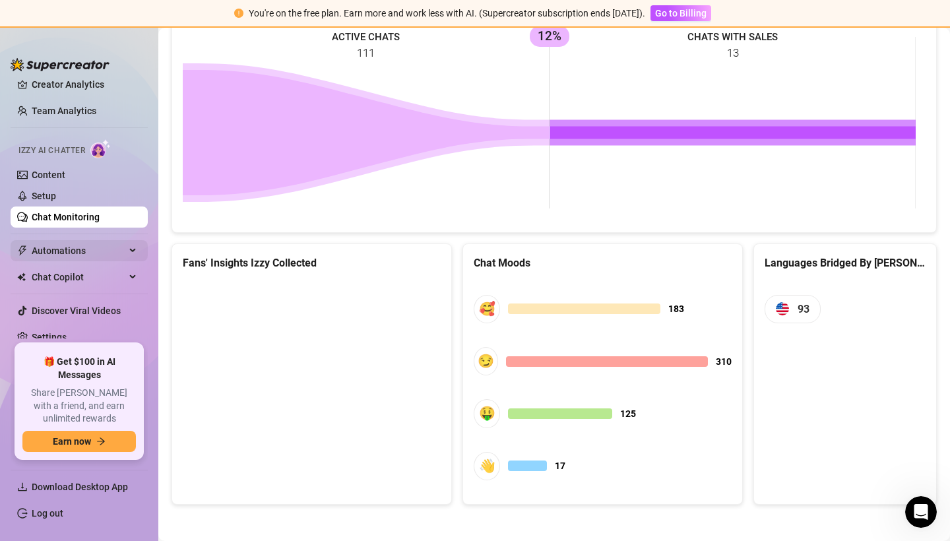
click at [96, 242] on span "Automations" at bounding box center [79, 250] width 94 height 21
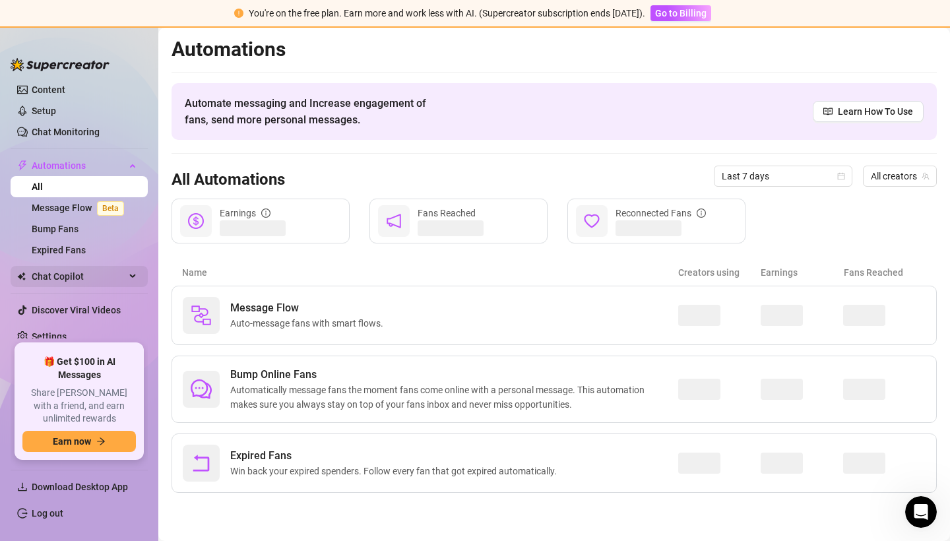
scroll to position [120, 0]
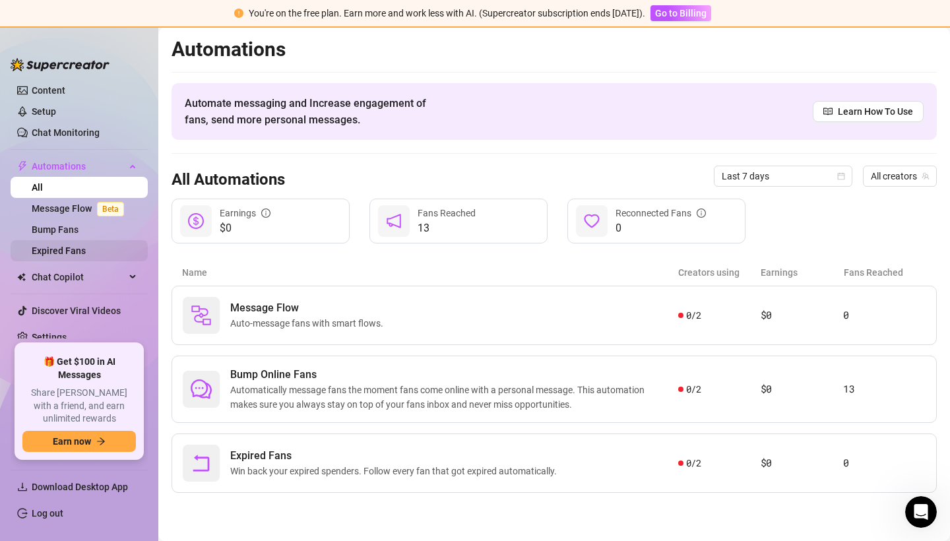
click at [82, 250] on link "Expired Fans" at bounding box center [59, 250] width 54 height 11
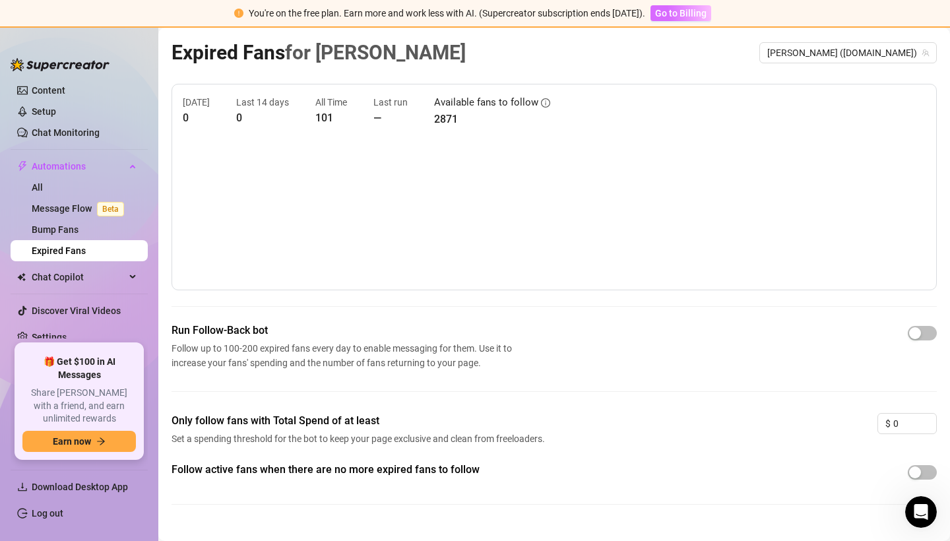
click at [685, 11] on span "Go to Billing" at bounding box center [680, 13] width 51 height 11
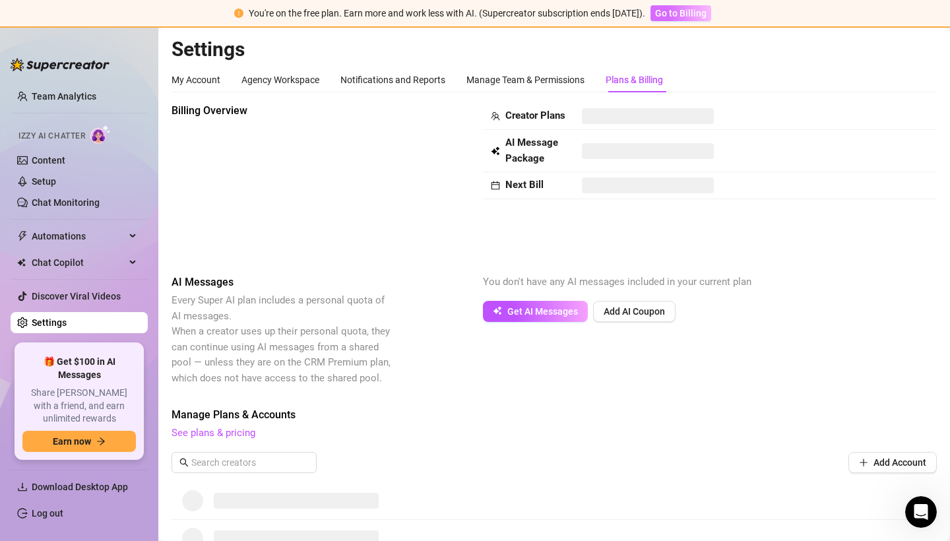
scroll to position [36, 0]
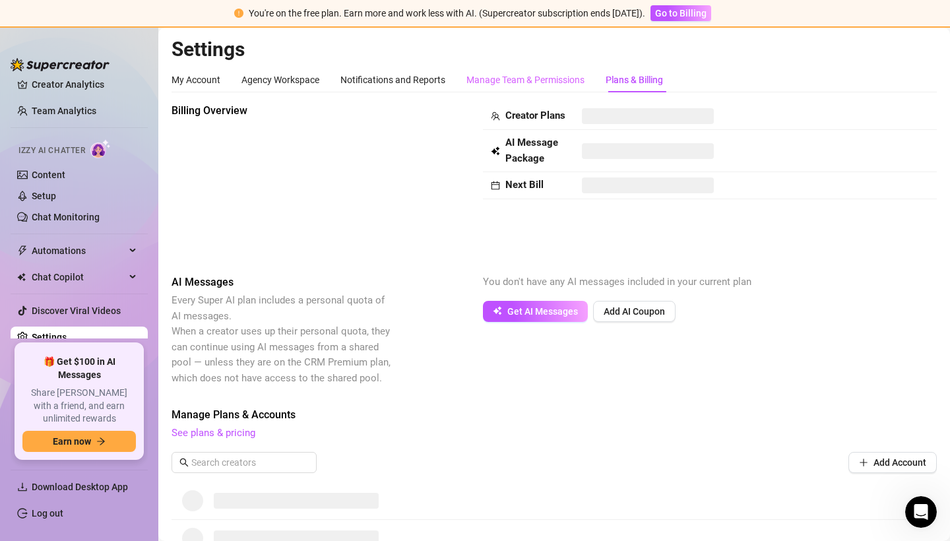
click at [540, 69] on div "Manage Team & Permissions" at bounding box center [525, 79] width 118 height 25
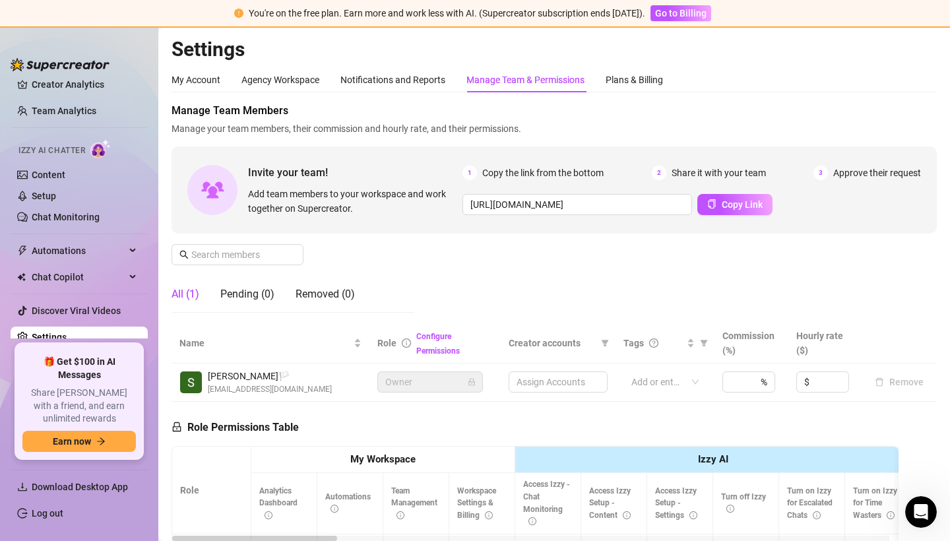
click at [534, 88] on div "Manage Team & Permissions" at bounding box center [525, 79] width 118 height 25
click at [644, 84] on div "Plans & Billing" at bounding box center [634, 80] width 57 height 15
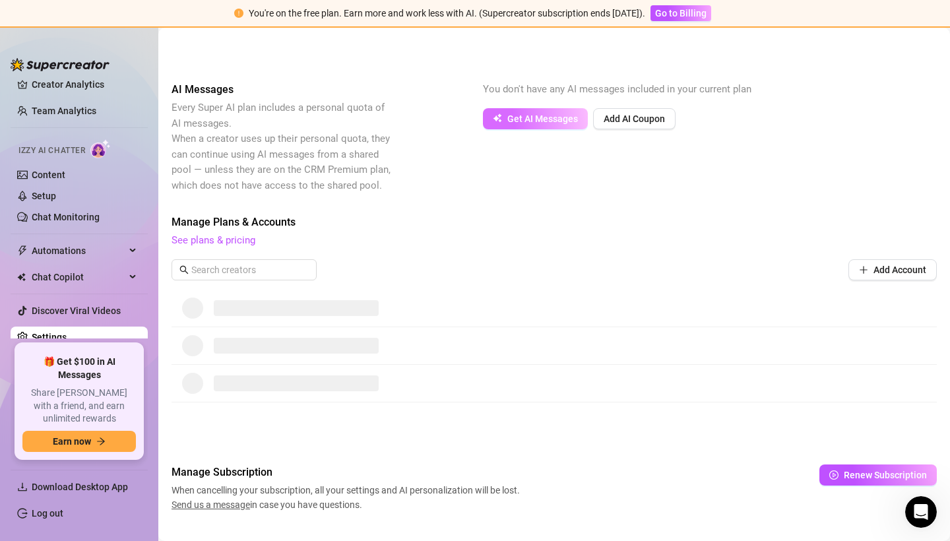
scroll to position [193, 0]
click at [886, 267] on span "Add Account" at bounding box center [900, 269] width 53 height 11
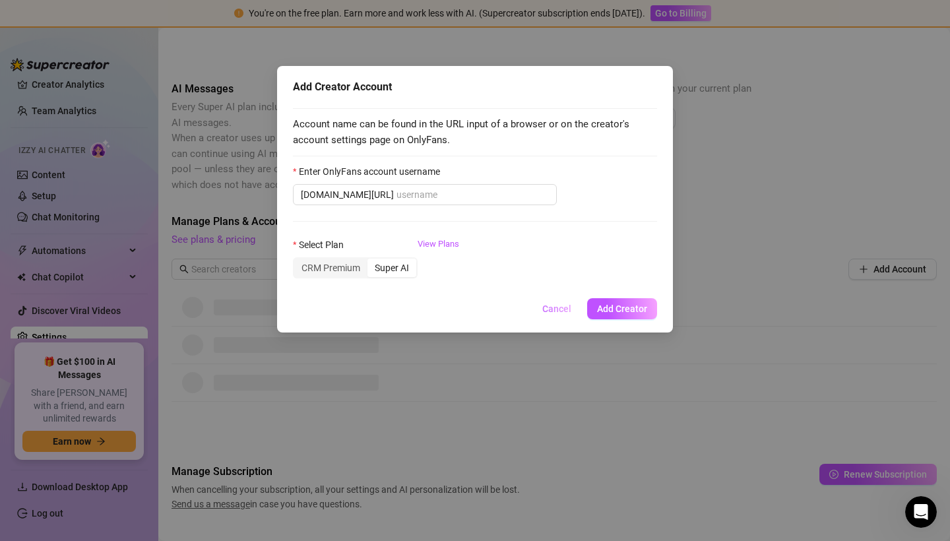
click at [551, 310] on span "Cancel" at bounding box center [556, 308] width 29 height 11
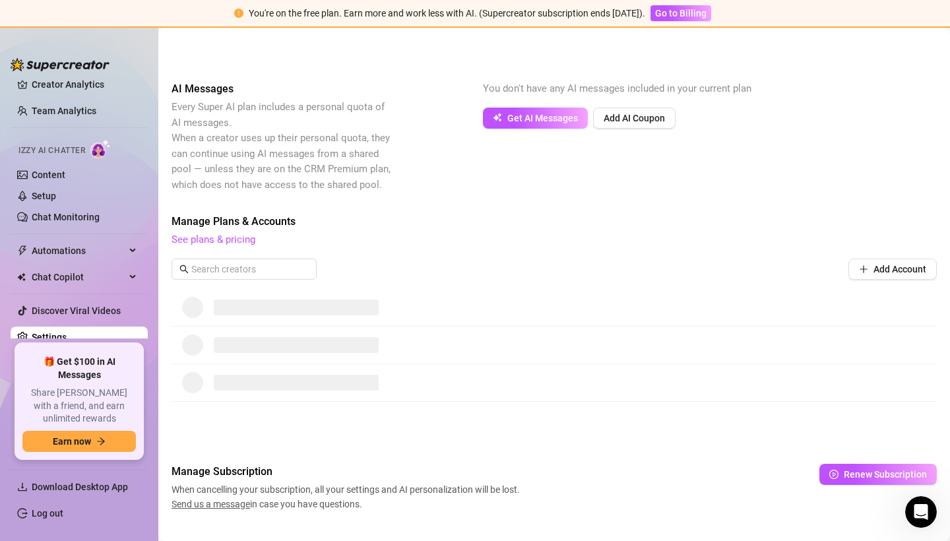
click at [468, 224] on span "Manage Plans & Accounts" at bounding box center [554, 222] width 765 height 16
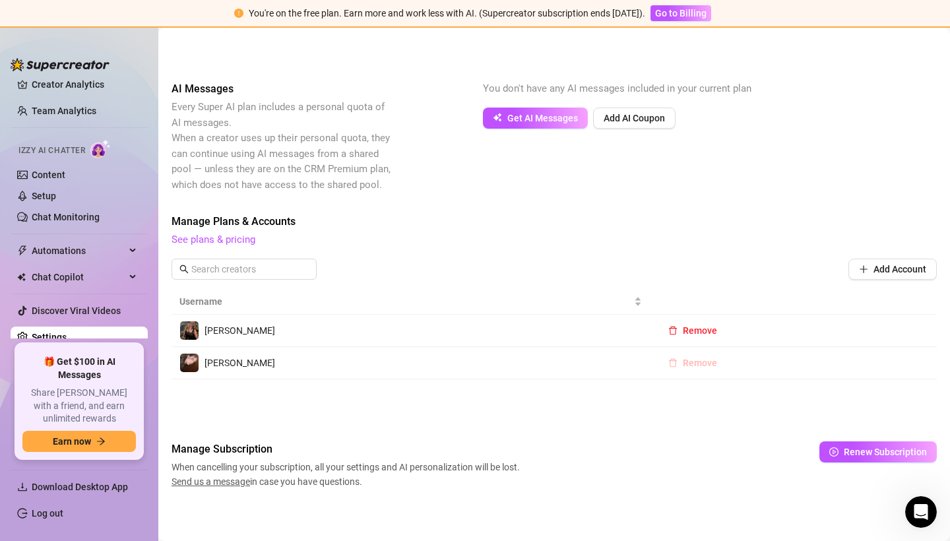
click at [691, 364] on span "Remove" at bounding box center [700, 363] width 34 height 11
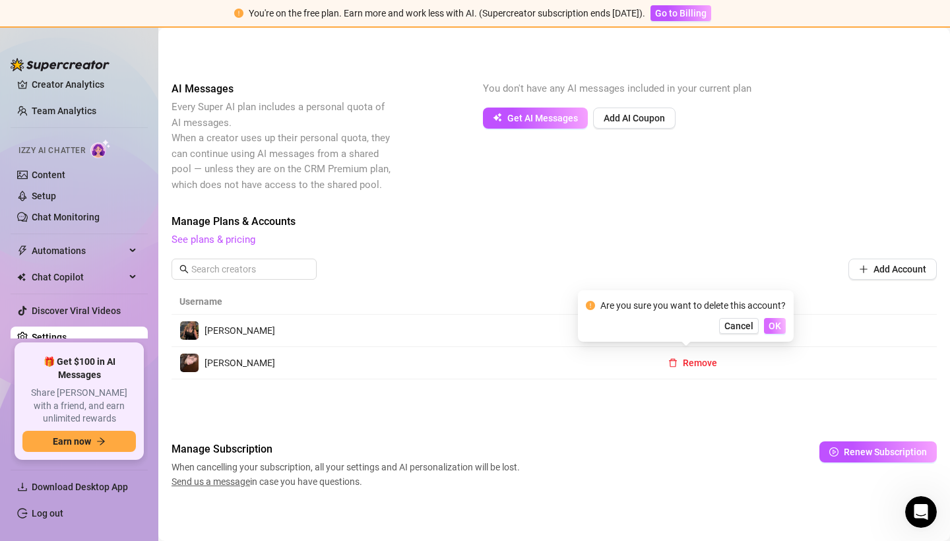
click at [778, 321] on span "OK" at bounding box center [775, 326] width 13 height 11
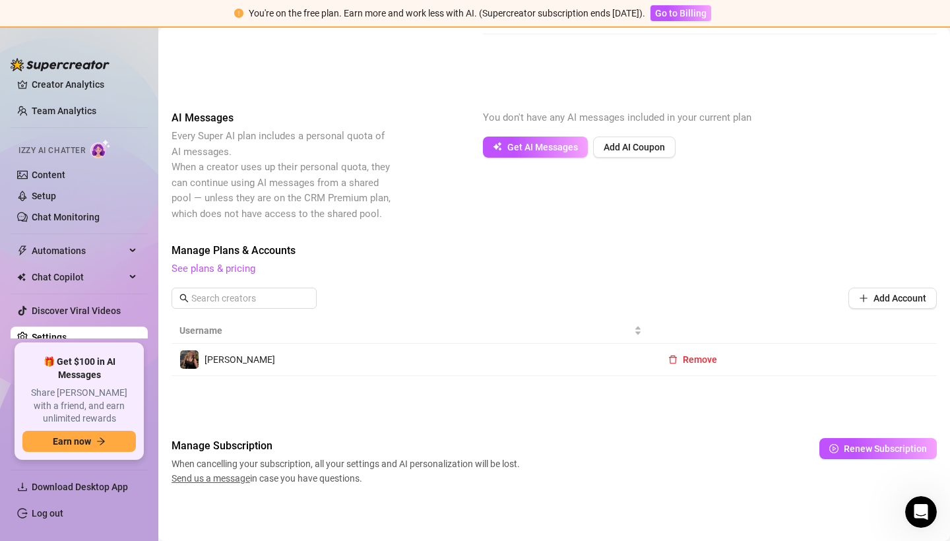
scroll to position [162, 0]
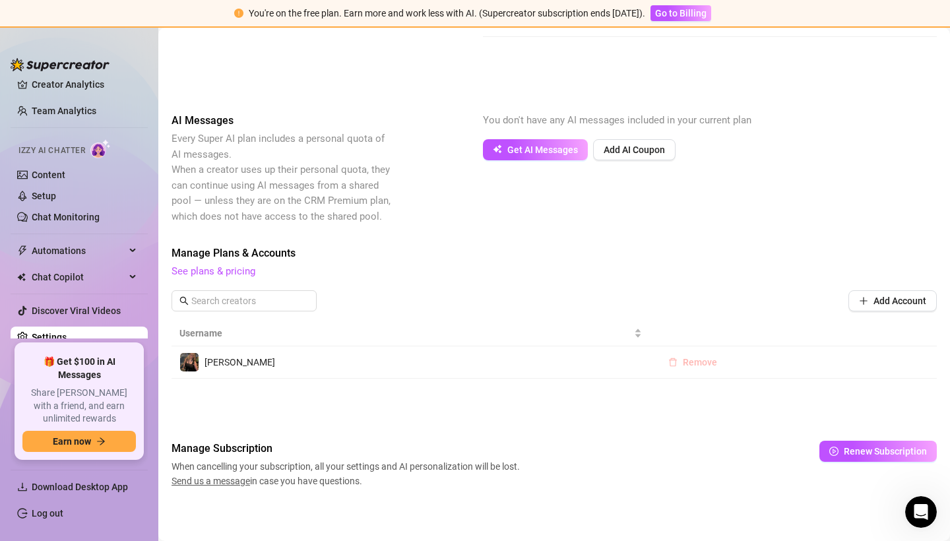
click at [691, 360] on span "Remove" at bounding box center [700, 362] width 34 height 11
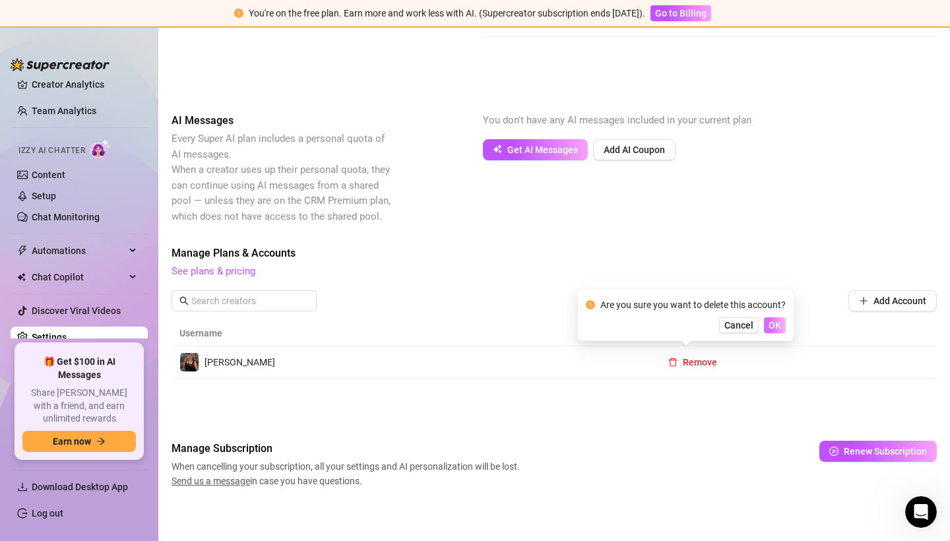
click at [782, 319] on button "OK" at bounding box center [775, 325] width 22 height 16
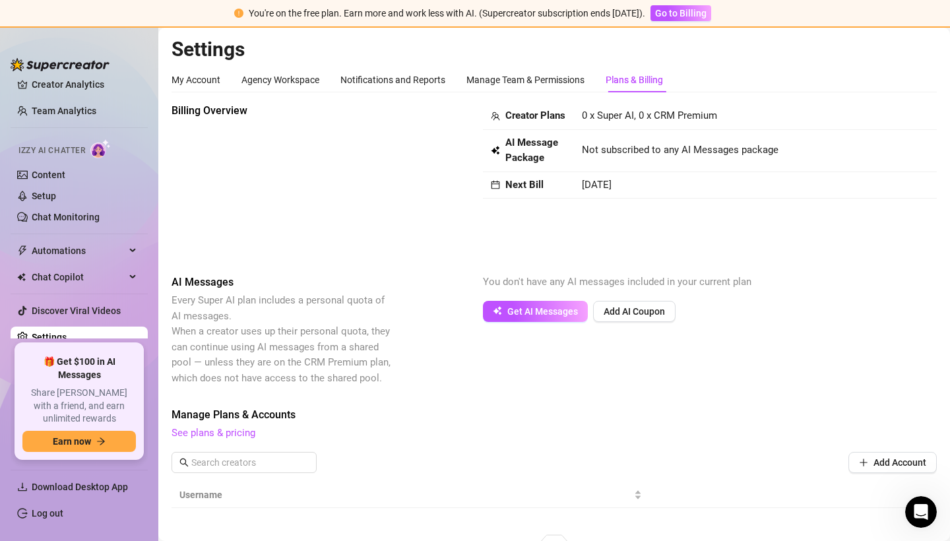
scroll to position [0, 0]
click at [532, 78] on div "Manage Team & Permissions" at bounding box center [525, 80] width 118 height 15
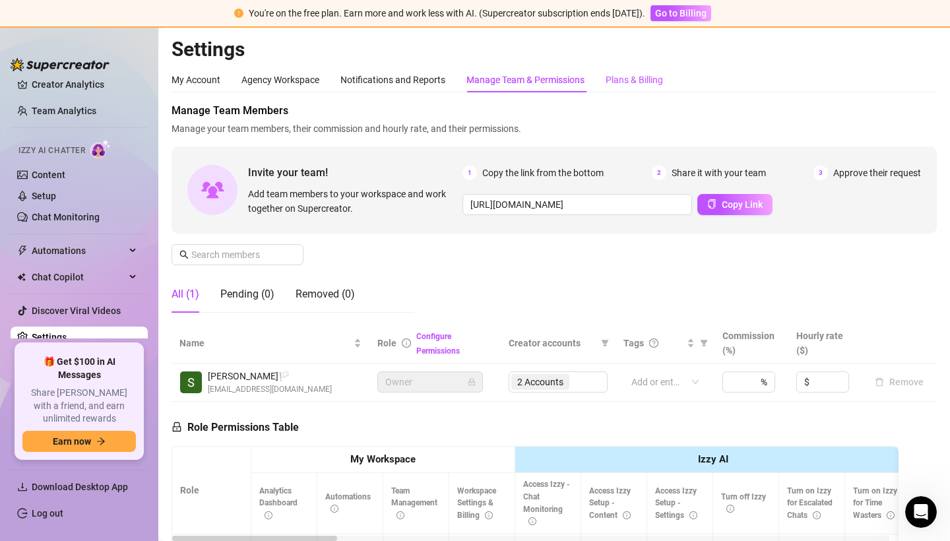
click at [636, 77] on div "Plans & Billing" at bounding box center [634, 80] width 57 height 15
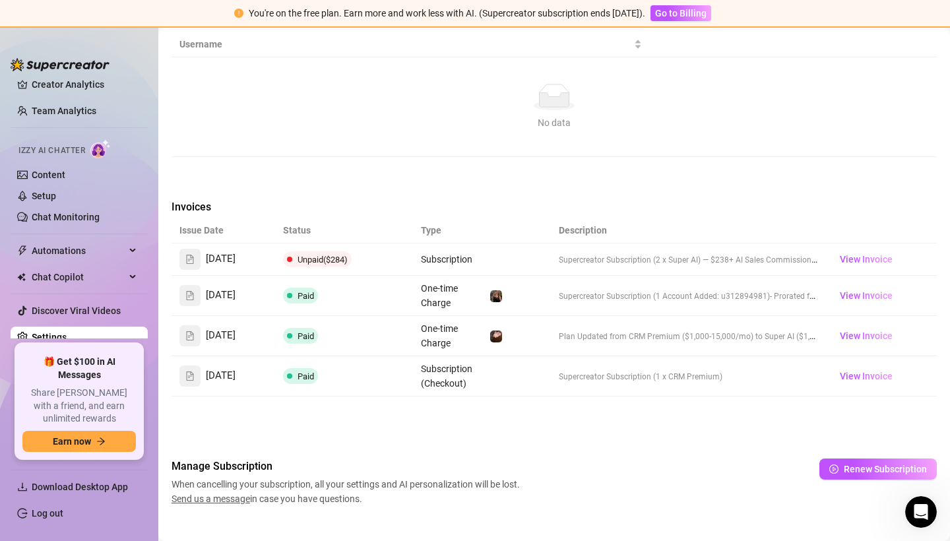
scroll to position [484, 0]
click at [846, 253] on span "View Invoice" at bounding box center [866, 260] width 53 height 15
click at [916, 500] on icon "Open Intercom Messenger" at bounding box center [919, 510] width 22 height 22
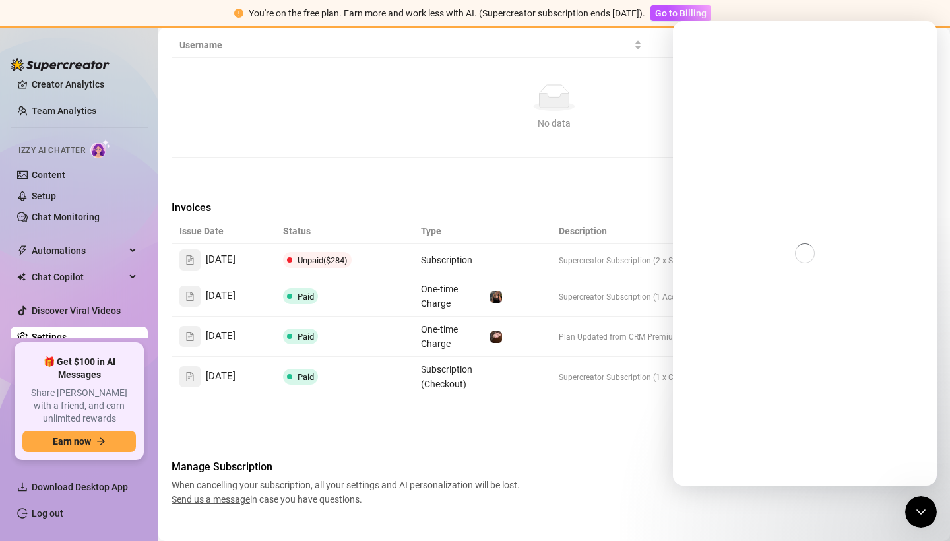
click at [495, 408] on div "Billing Overview Creator Plans 0 x Super AI, 0 x CRM Premium AI Message Package…" at bounding box center [554, 63] width 765 height 888
click at [634, 137] on div "Billing Overview Creator Plans 0 x Super AI, 0 x CRM Premium AI Message Package…" at bounding box center [554, 63] width 765 height 888
click at [866, 497] on div "Settings My Account Agency Workspace Notifications and Reports Manage Team & Pe…" at bounding box center [554, 38] width 765 height 970
click at [920, 513] on icon "Close Intercom Messenger" at bounding box center [919, 510] width 16 height 16
